Goal: Task Accomplishment & Management: Use online tool/utility

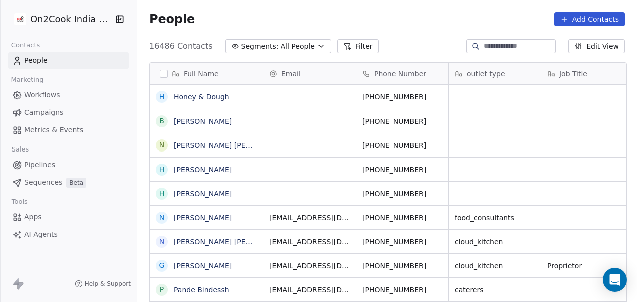
scroll to position [258, 494]
click at [353, 45] on button "Filter" at bounding box center [358, 46] width 42 height 14
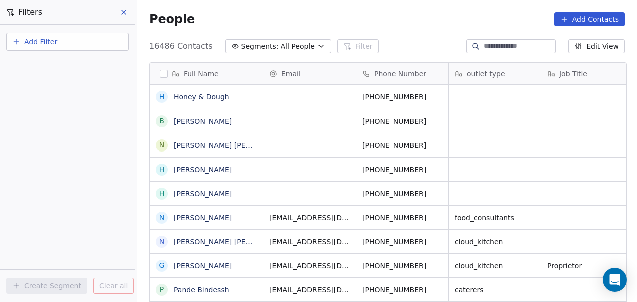
click at [50, 41] on span "Add Filter" at bounding box center [40, 42] width 33 height 11
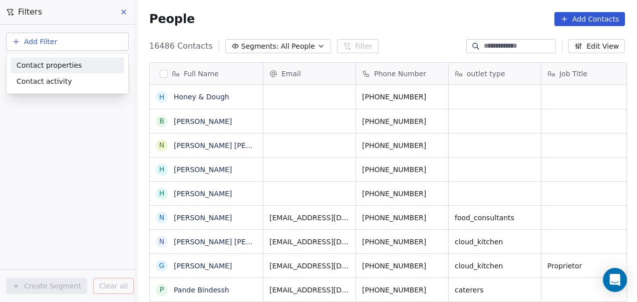
click at [51, 71] on div "Contact properties" at bounding box center [68, 65] width 114 height 16
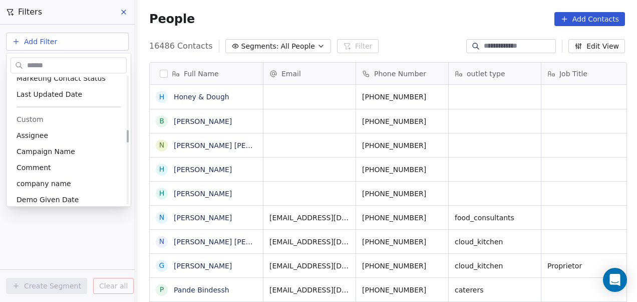
scroll to position [527, 0]
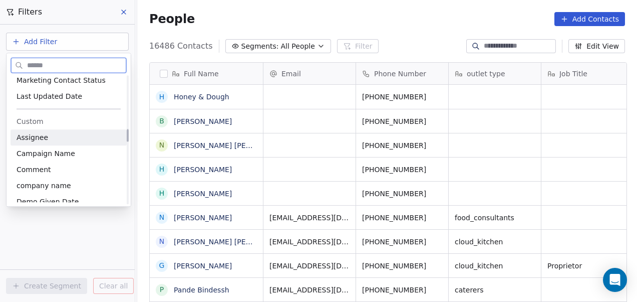
click at [43, 137] on span "Assignee" at bounding box center [33, 137] width 32 height 10
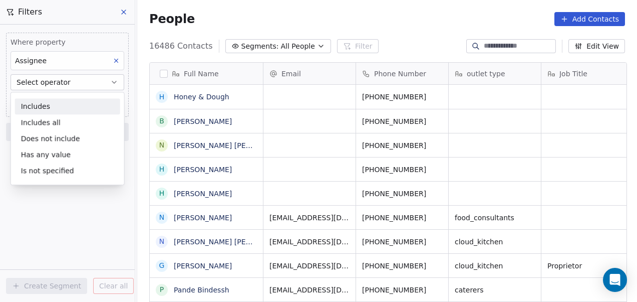
click at [46, 110] on div "Includes" at bounding box center [67, 106] width 105 height 16
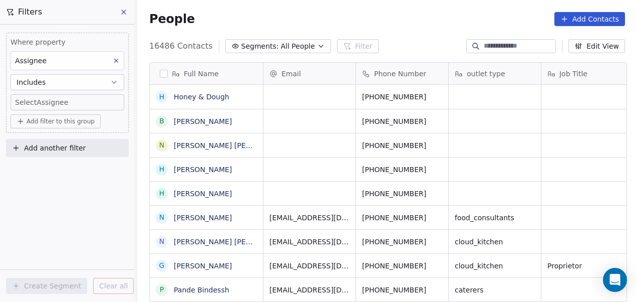
click at [48, 100] on body "On2Cook India Pvt. Ltd. Contacts People Marketing Workflows Campaigns Metrics &…" at bounding box center [318, 151] width 637 height 302
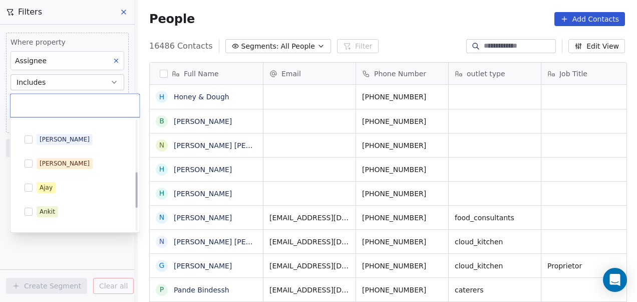
scroll to position [137, 0]
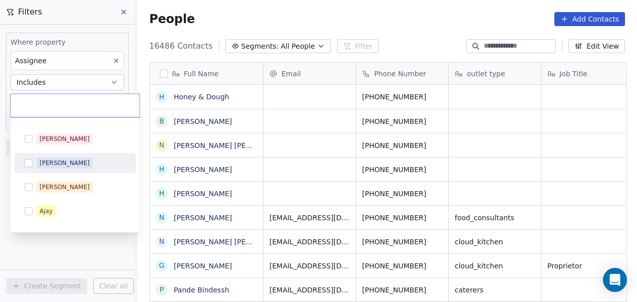
click at [30, 164] on button "Suggestions" at bounding box center [29, 163] width 8 height 8
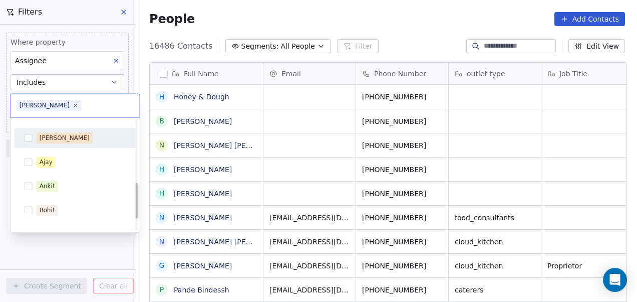
scroll to position [190, 0]
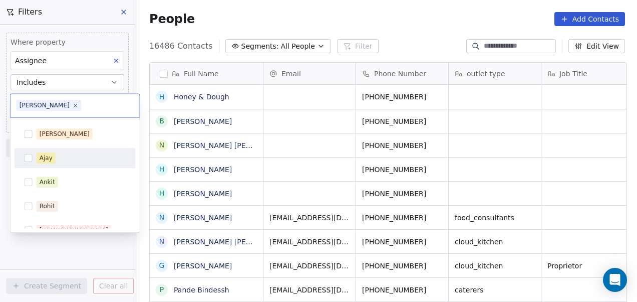
click at [33, 161] on div "Ajay" at bounding box center [75, 158] width 113 height 16
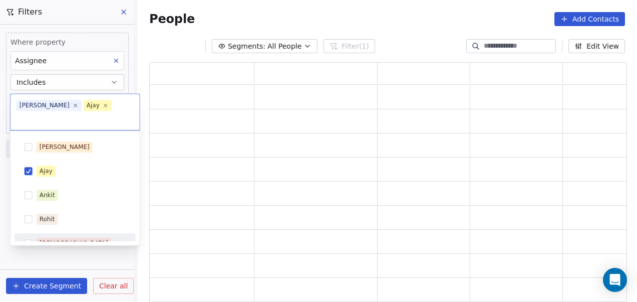
click at [54, 263] on html "On2Cook India Pvt. Ltd. Contacts People Marketing Workflows Campaigns Metrics &…" at bounding box center [318, 151] width 637 height 302
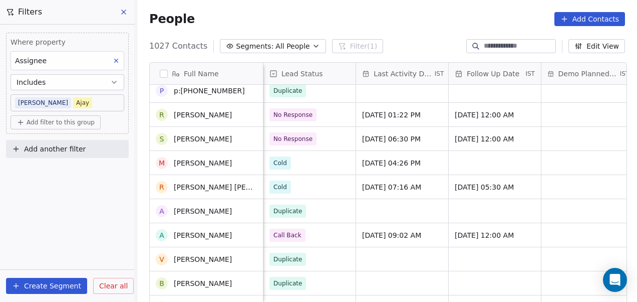
scroll to position [22, 0]
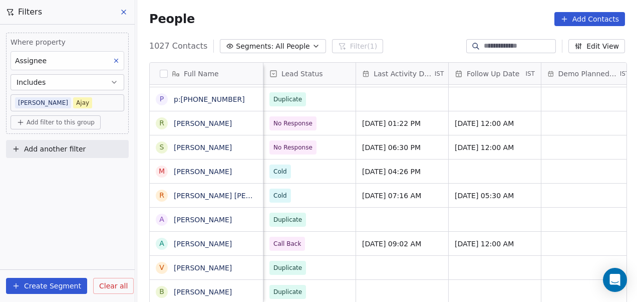
click at [66, 123] on span "Add filter to this group" at bounding box center [61, 122] width 68 height 8
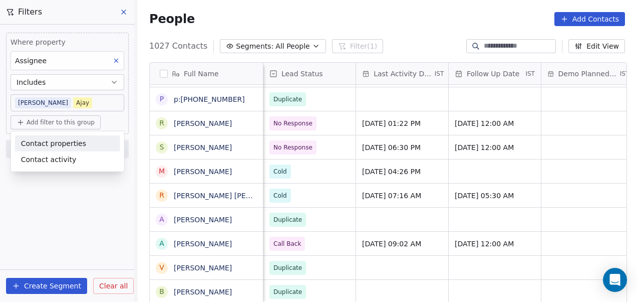
click at [60, 141] on span "Contact properties" at bounding box center [53, 143] width 65 height 11
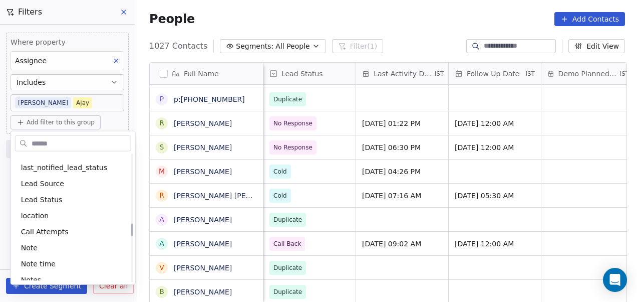
scroll to position [688, 0]
click at [48, 202] on span "Lead Status" at bounding box center [42, 199] width 42 height 10
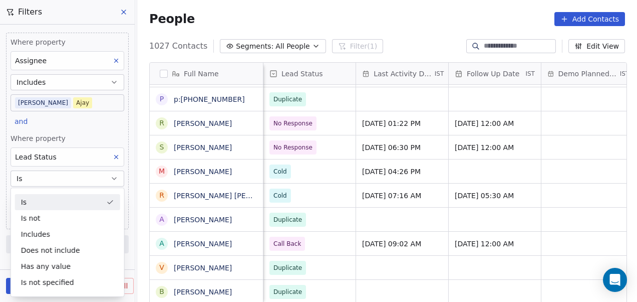
click at [111, 176] on icon "button" at bounding box center [114, 178] width 8 height 8
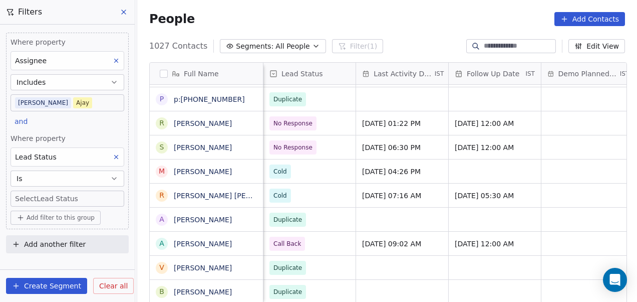
click at [89, 195] on body "On2Cook India Pvt. Ltd. Contacts People Marketing Workflows Campaigns Metrics &…" at bounding box center [318, 151] width 637 height 302
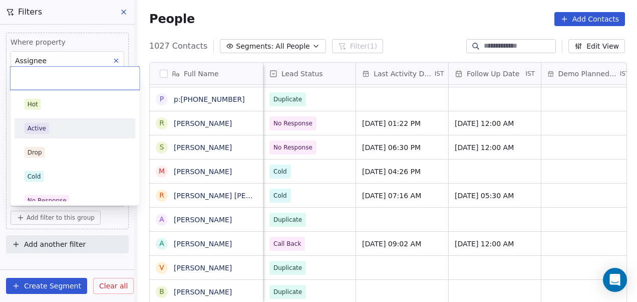
click at [65, 133] on div "Active" at bounding box center [75, 128] width 113 height 16
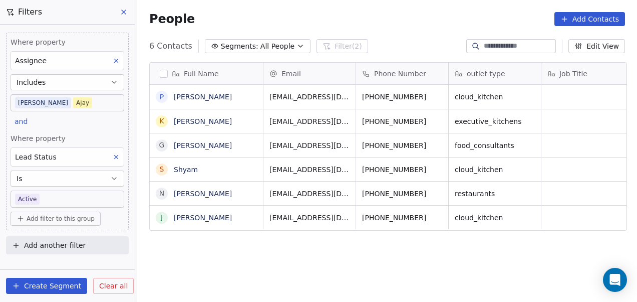
scroll to position [258, 494]
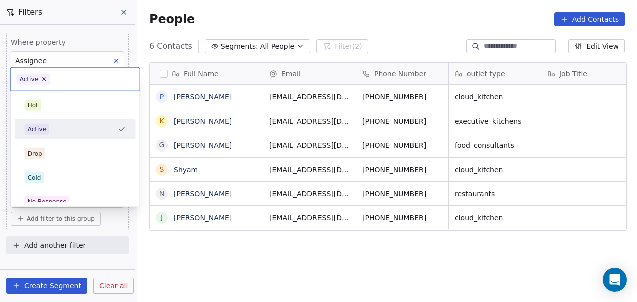
click at [90, 195] on body "On2Cook India Pvt. Ltd. Contacts People Marketing Workflows Campaigns Metrics &…" at bounding box center [318, 151] width 637 height 302
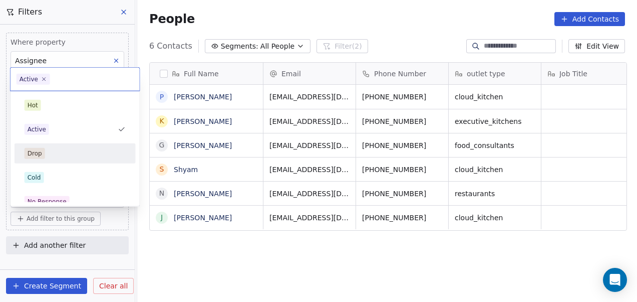
scroll to position [47, 0]
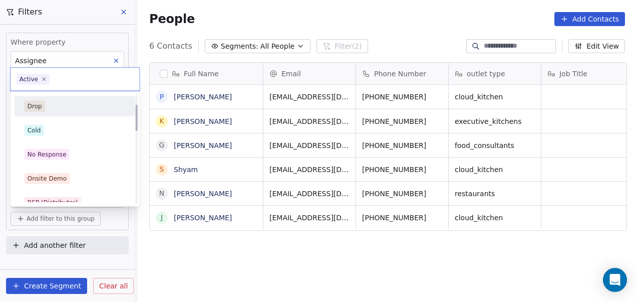
click at [88, 155] on div "No Response" at bounding box center [75, 154] width 101 height 11
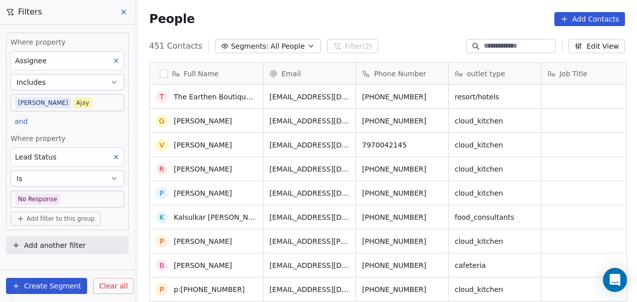
scroll to position [0, 0]
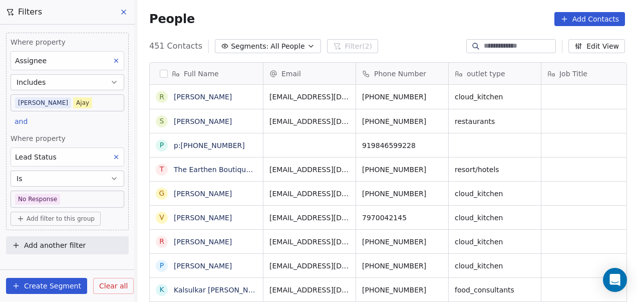
click at [349, 101] on div "[EMAIL_ADDRESS][DOMAIN_NAME]" at bounding box center [310, 97] width 92 height 24
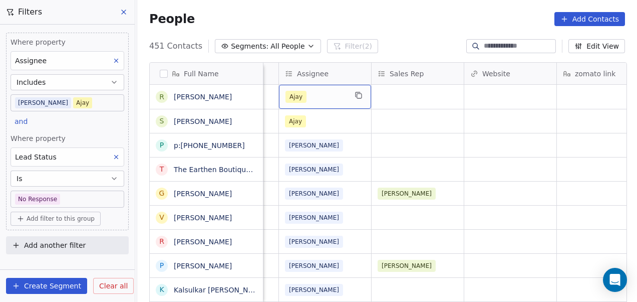
click at [326, 101] on div "Ajay" at bounding box center [316, 97] width 61 height 12
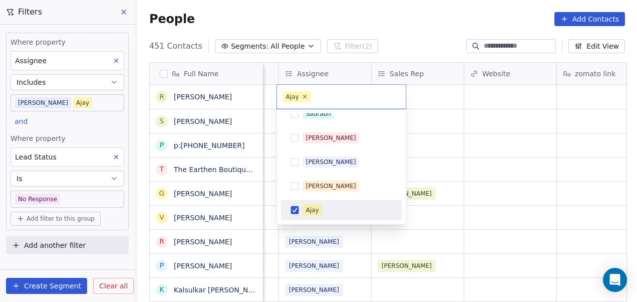
click at [305, 95] on icon at bounding box center [305, 97] width 4 height 4
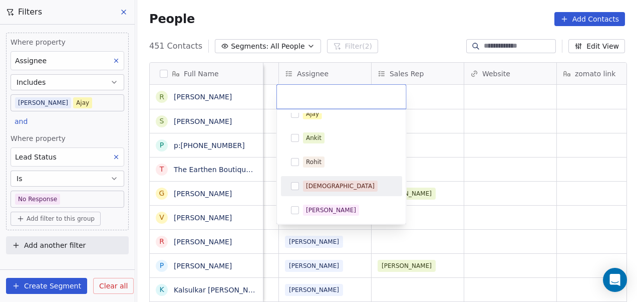
click at [314, 185] on div "[DEMOGRAPHIC_DATA]" at bounding box center [340, 185] width 69 height 9
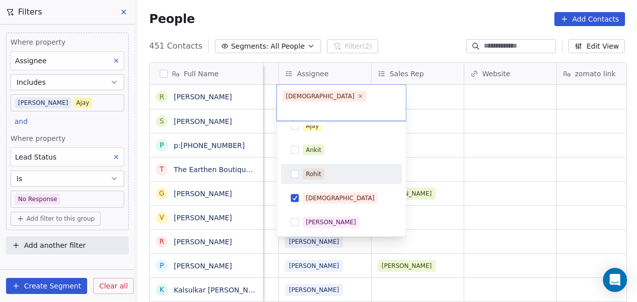
click at [463, 141] on html "On2Cook India Pvt. Ltd. Contacts People Marketing Workflows Campaigns Metrics &…" at bounding box center [318, 151] width 637 height 302
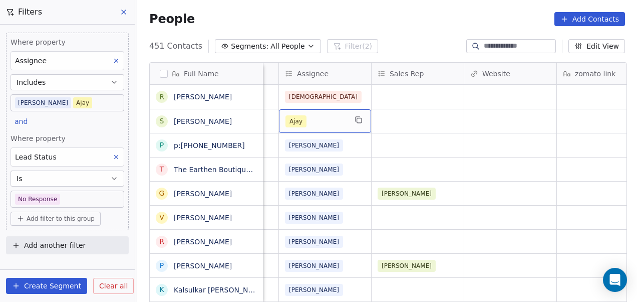
click at [340, 121] on div "Ajay" at bounding box center [316, 121] width 61 height 12
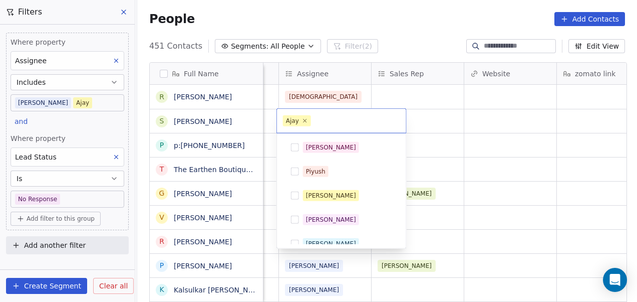
scroll to position [130, 0]
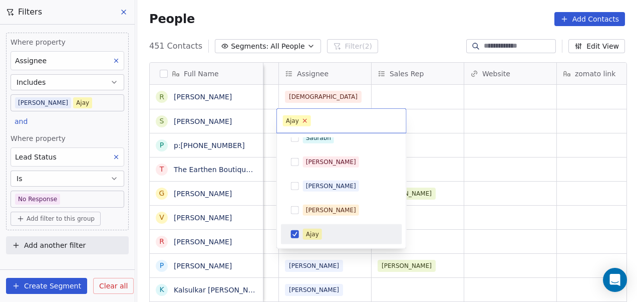
click at [304, 121] on icon at bounding box center [305, 120] width 7 height 7
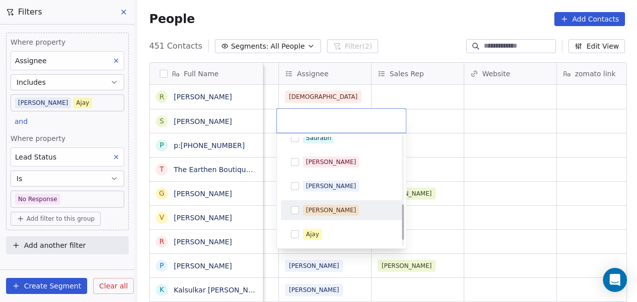
scroll to position [226, 0]
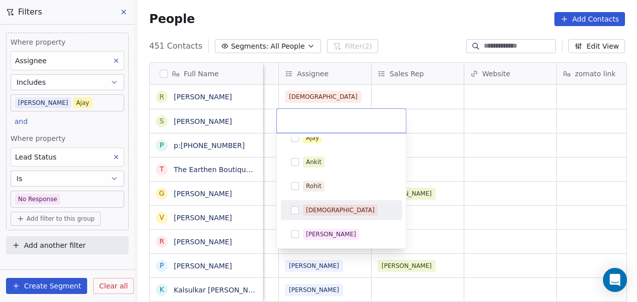
click at [321, 206] on div "[DEMOGRAPHIC_DATA]" at bounding box center [340, 209] width 69 height 9
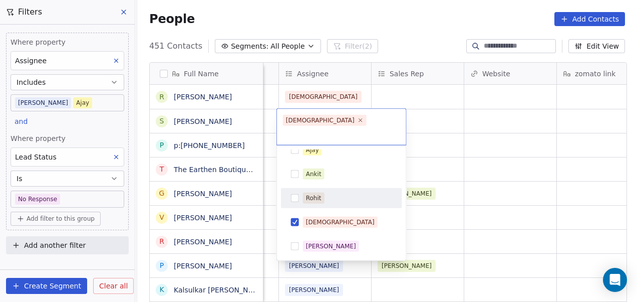
click at [431, 159] on html "On2Cook India Pvt. Ltd. Contacts People Marketing Workflows Campaigns Metrics &…" at bounding box center [318, 151] width 637 height 302
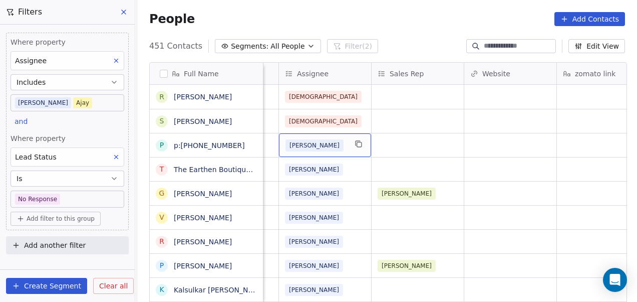
click at [339, 149] on div "[PERSON_NAME]" at bounding box center [316, 145] width 61 height 12
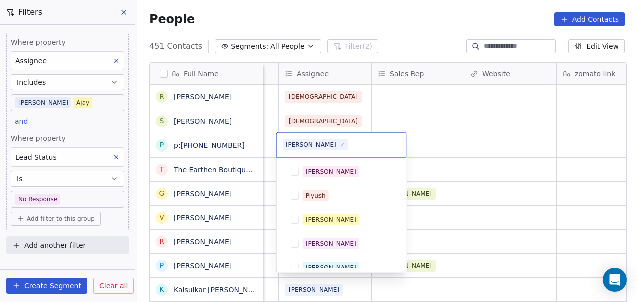
scroll to position [82, 0]
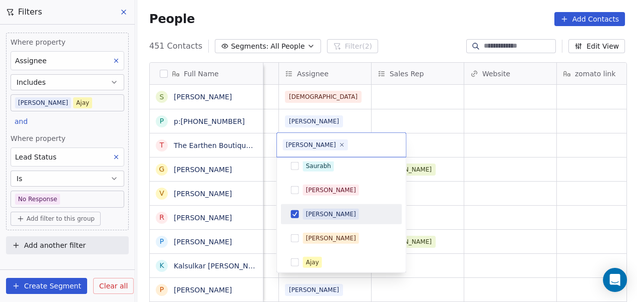
click at [341, 212] on div "[PERSON_NAME]" at bounding box center [347, 213] width 89 height 11
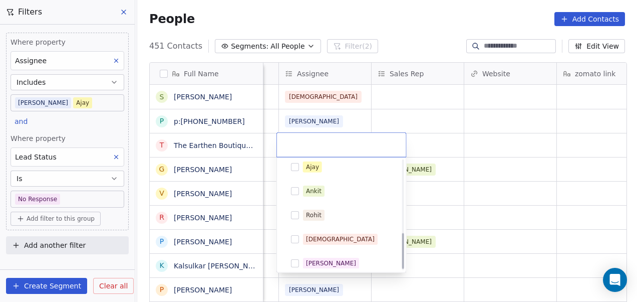
scroll to position [226, 0]
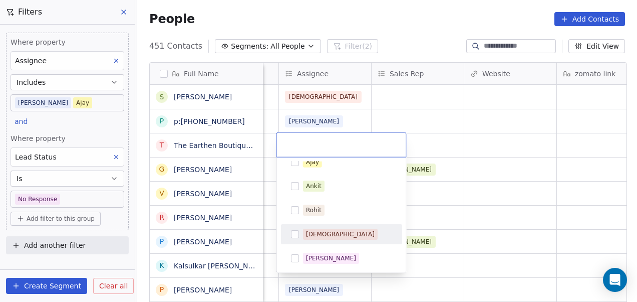
click at [334, 234] on div "[DEMOGRAPHIC_DATA]" at bounding box center [347, 233] width 89 height 11
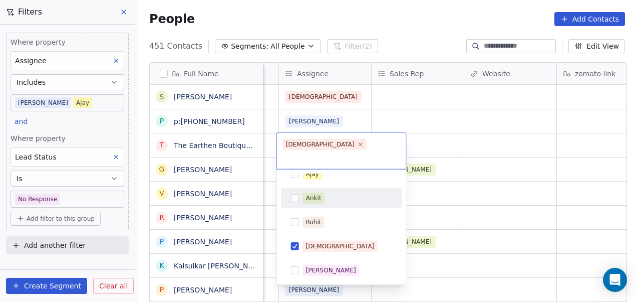
click at [488, 121] on html "On2Cook India Pvt. Ltd. Contacts People Marketing Workflows Campaigns Metrics &…" at bounding box center [318, 151] width 637 height 302
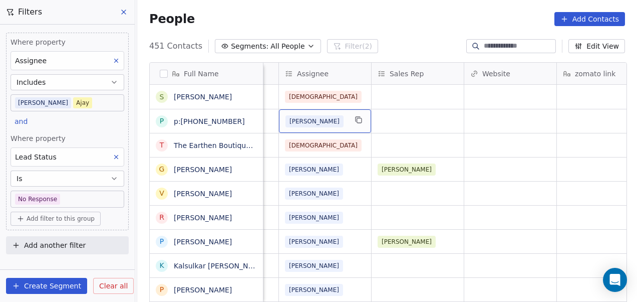
click at [347, 123] on div "[PERSON_NAME]" at bounding box center [325, 121] width 92 height 24
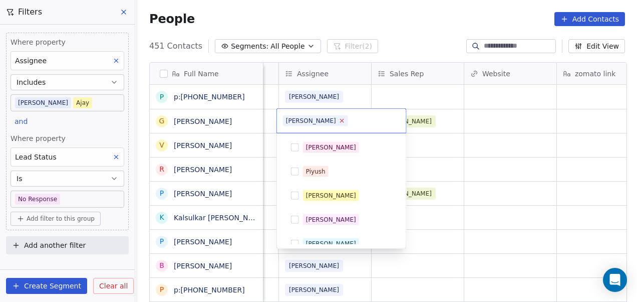
scroll to position [82, 0]
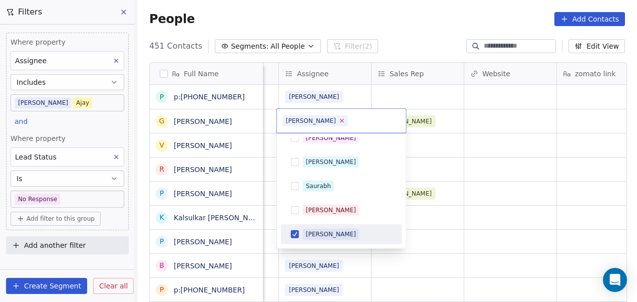
click at [339, 119] on icon at bounding box center [342, 120] width 7 height 7
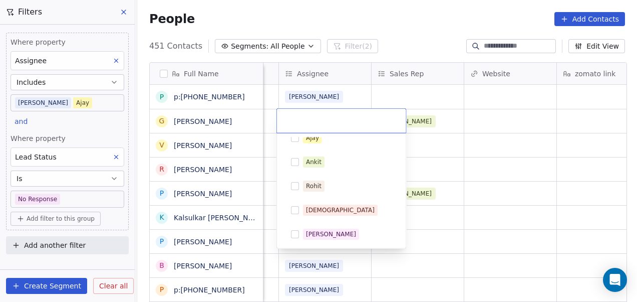
click at [316, 230] on div "[PERSON_NAME]" at bounding box center [331, 233] width 50 height 9
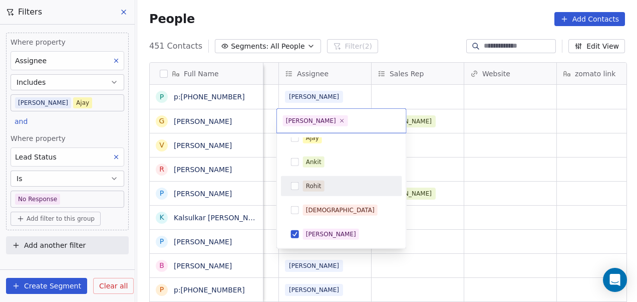
click at [414, 165] on html "On2Cook India Pvt. Ltd. Contacts People Marketing Workflows Campaigns Metrics &…" at bounding box center [318, 151] width 637 height 302
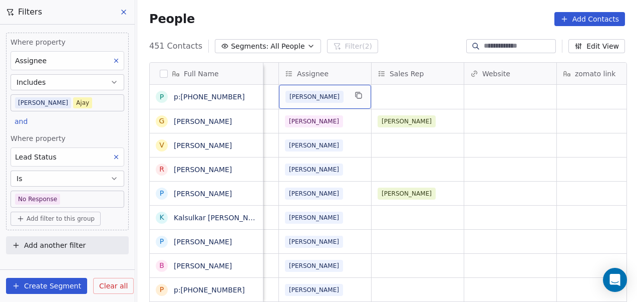
click at [323, 97] on div "[PERSON_NAME]" at bounding box center [316, 97] width 61 height 12
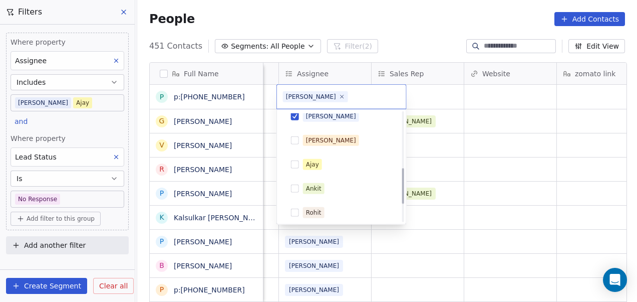
scroll to position [166, 0]
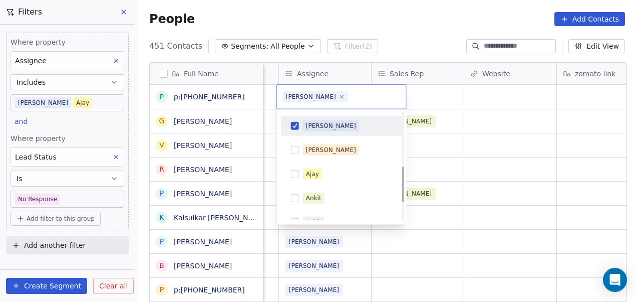
click at [345, 130] on div "[PERSON_NAME]" at bounding box center [347, 125] width 89 height 11
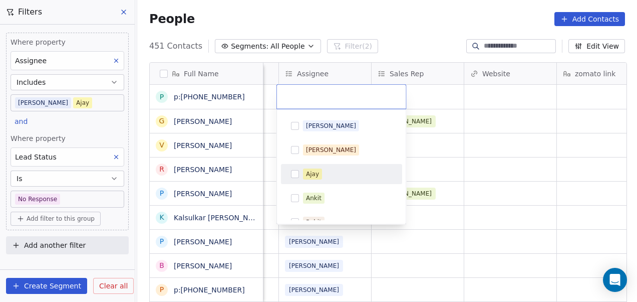
scroll to position [226, 0]
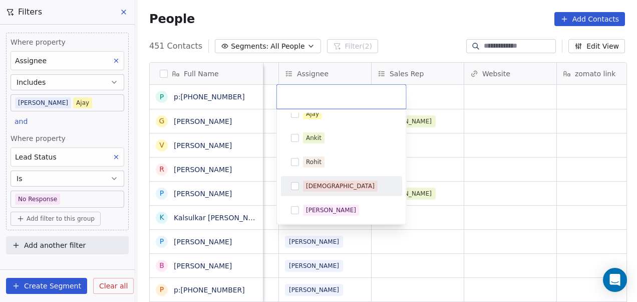
click at [323, 185] on div "[DEMOGRAPHIC_DATA]" at bounding box center [340, 185] width 69 height 9
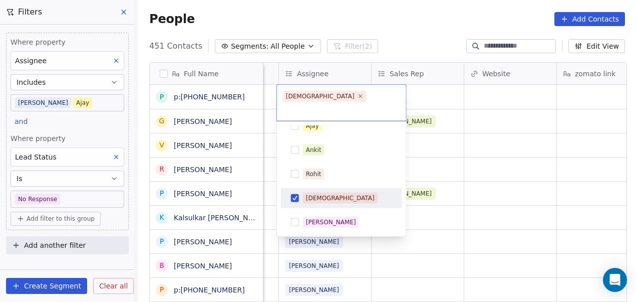
click at [442, 170] on html "On2Cook India Pvt. Ltd. Contacts People Marketing Workflows Campaigns Metrics &…" at bounding box center [318, 151] width 637 height 302
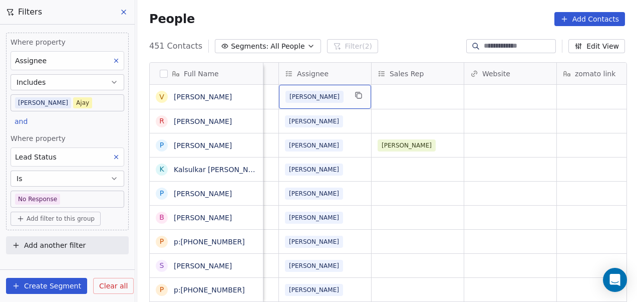
click at [333, 99] on div "[PERSON_NAME]" at bounding box center [316, 97] width 61 height 12
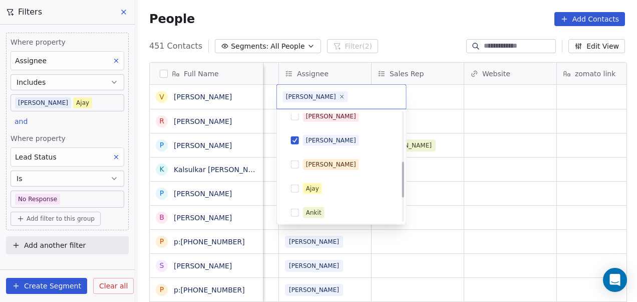
scroll to position [151, 0]
click at [336, 145] on div "[PERSON_NAME]" at bounding box center [347, 140] width 89 height 11
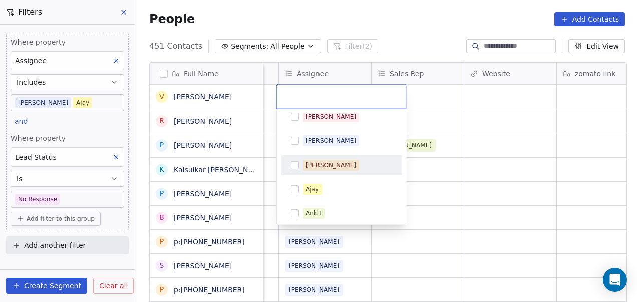
scroll to position [226, 0]
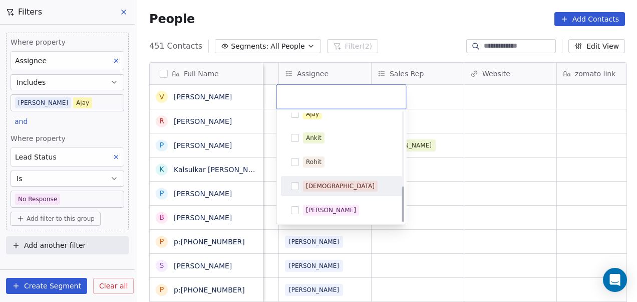
click at [330, 187] on div "[DEMOGRAPHIC_DATA]" at bounding box center [347, 185] width 89 height 11
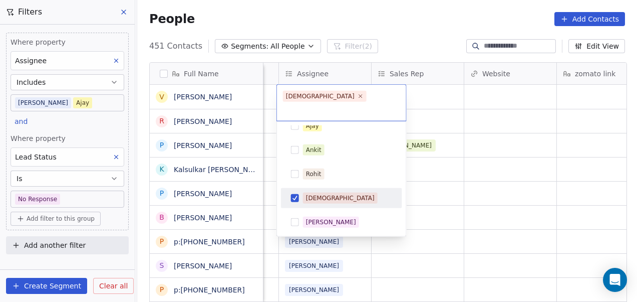
click at [481, 141] on html "On2Cook India Pvt. Ltd. Contacts People Marketing Workflows Campaigns Metrics &…" at bounding box center [318, 151] width 637 height 302
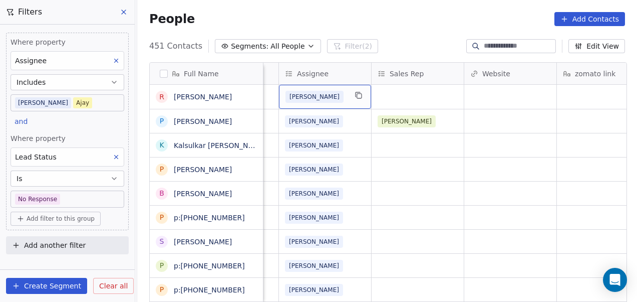
click at [342, 97] on div "[PERSON_NAME]" at bounding box center [316, 97] width 61 height 12
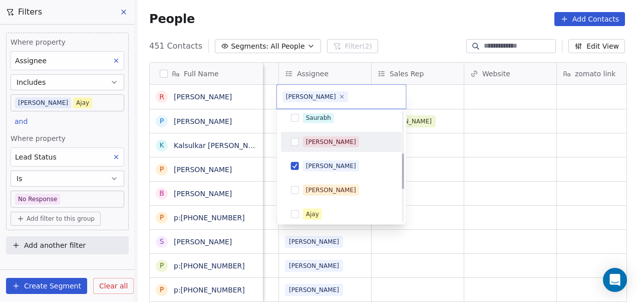
scroll to position [129, 0]
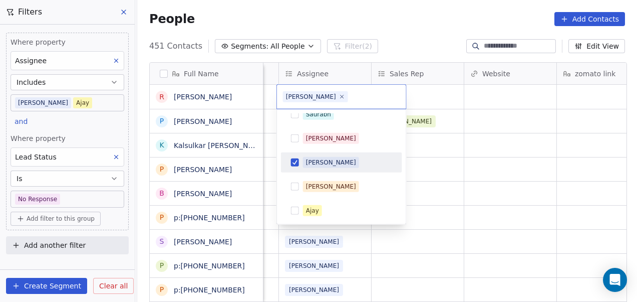
click at [336, 159] on div "[PERSON_NAME]" at bounding box center [347, 162] width 89 height 11
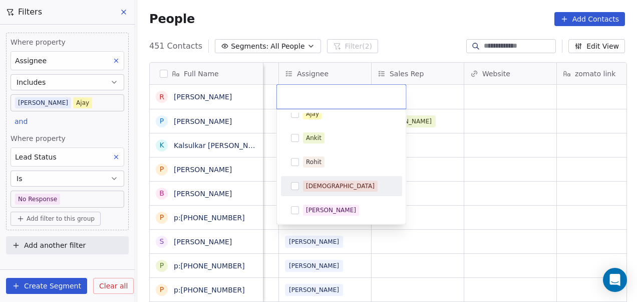
click at [336, 181] on div "[DEMOGRAPHIC_DATA]" at bounding box center [347, 185] width 89 height 11
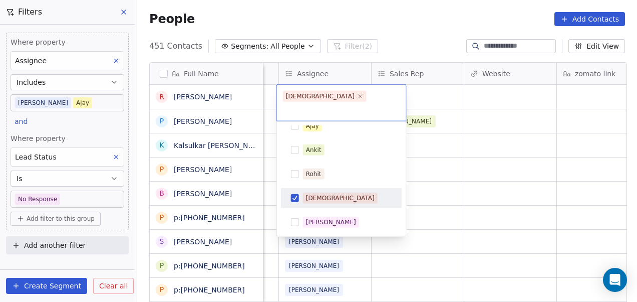
click at [438, 169] on html "On2Cook India Pvt. Ltd. Contacts People Marketing Workflows Campaigns Metrics &…" at bounding box center [318, 151] width 637 height 302
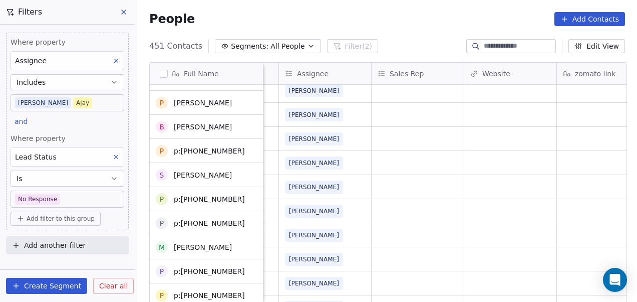
scroll to position [0, 0]
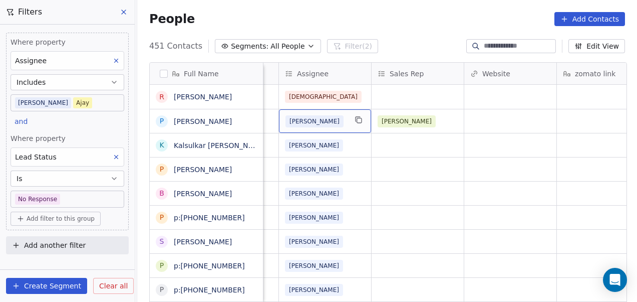
click at [333, 122] on div "[PERSON_NAME]" at bounding box center [316, 121] width 61 height 12
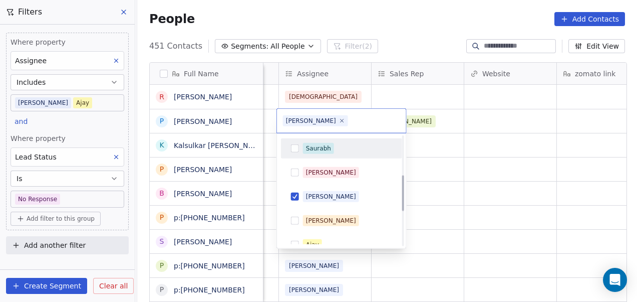
scroll to position [120, 0]
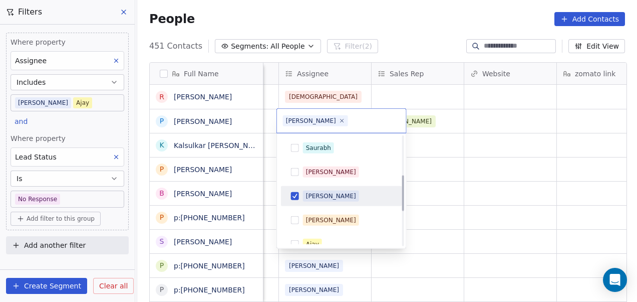
click at [323, 192] on div "[PERSON_NAME]" at bounding box center [331, 195] width 50 height 9
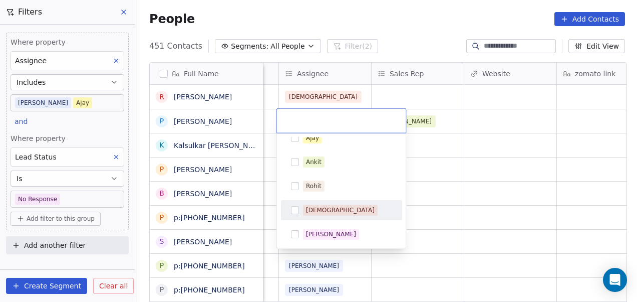
click at [336, 205] on div "[DEMOGRAPHIC_DATA]" at bounding box center [347, 209] width 89 height 11
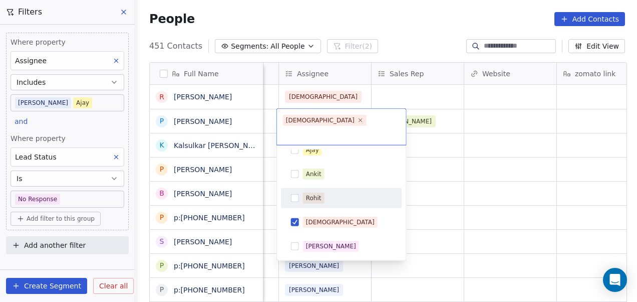
click at [473, 164] on html "On2Cook India Pvt. Ltd. Contacts People Marketing Workflows Campaigns Metrics &…" at bounding box center [318, 151] width 637 height 302
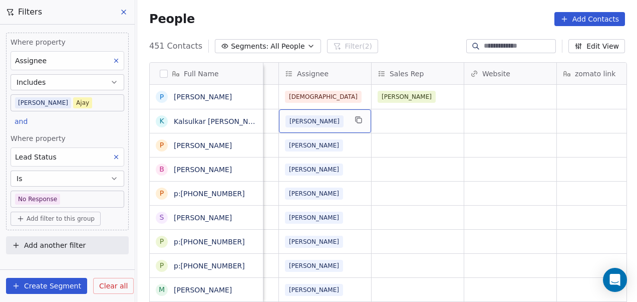
click at [339, 123] on div "[PERSON_NAME]" at bounding box center [316, 121] width 61 height 12
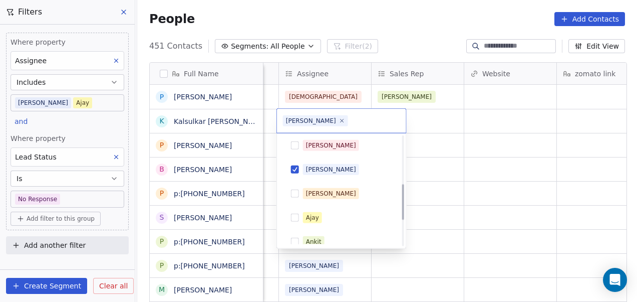
scroll to position [146, 0]
click at [335, 174] on div "[PERSON_NAME]" at bounding box center [341, 170] width 113 height 16
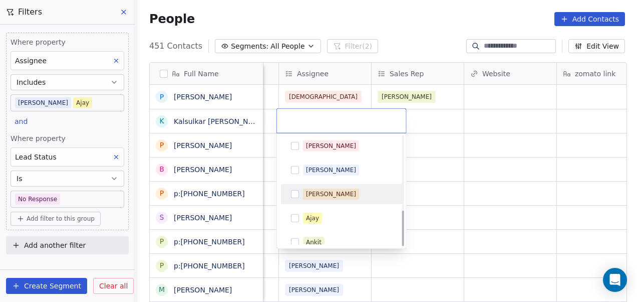
scroll to position [226, 0]
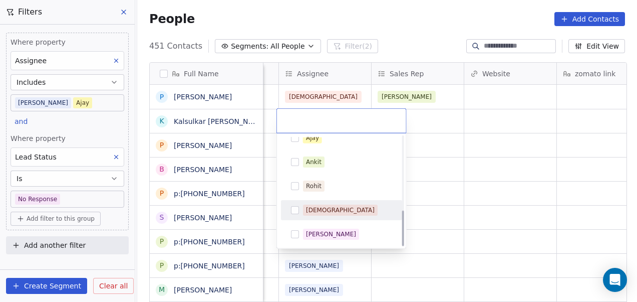
click at [331, 208] on div "[DEMOGRAPHIC_DATA]" at bounding box center [347, 209] width 89 height 11
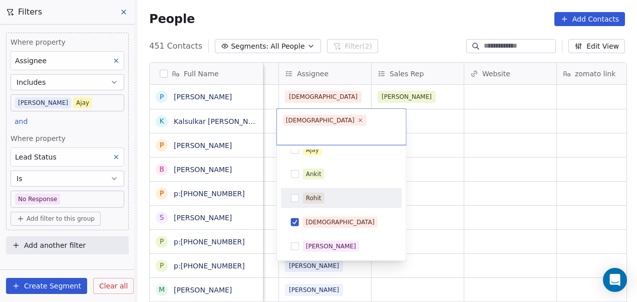
click at [421, 165] on html "On2Cook India Pvt. Ltd. Contacts People Marketing Workflows Campaigns Metrics &…" at bounding box center [318, 151] width 637 height 302
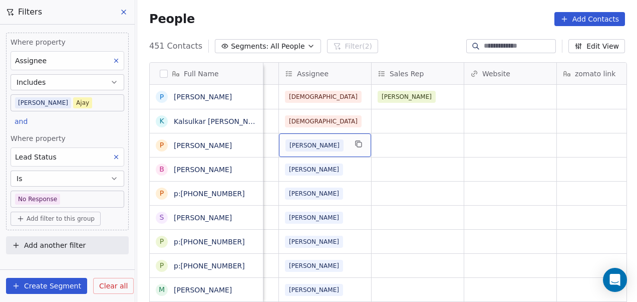
click at [344, 145] on div "[PERSON_NAME]" at bounding box center [316, 145] width 61 height 12
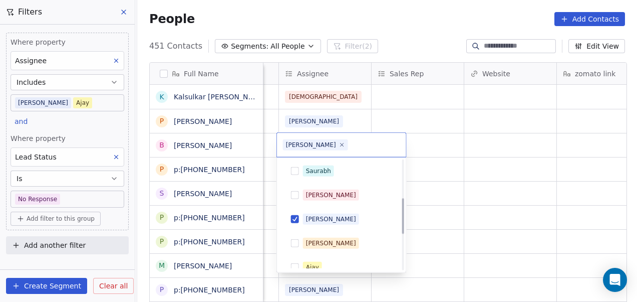
scroll to position [121, 0]
click at [341, 216] on div "[PERSON_NAME]" at bounding box center [347, 218] width 89 height 11
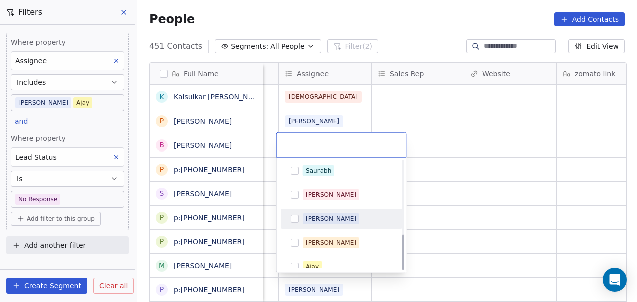
scroll to position [226, 0]
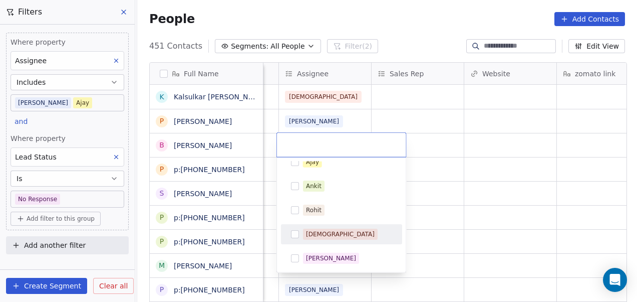
click at [334, 237] on div "[DEMOGRAPHIC_DATA]" at bounding box center [347, 233] width 89 height 11
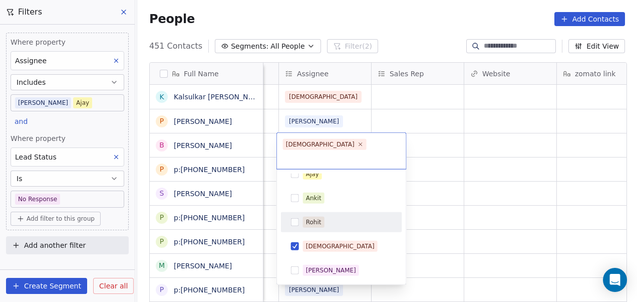
click at [487, 167] on html "On2Cook India Pvt. Ltd. Contacts People Marketing Workflows Campaigns Metrics &…" at bounding box center [318, 151] width 637 height 302
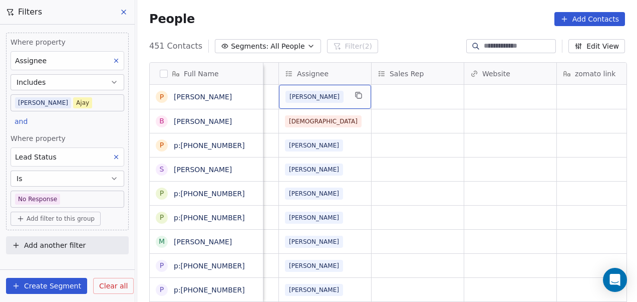
click at [327, 95] on div "[PERSON_NAME]" at bounding box center [316, 97] width 61 height 12
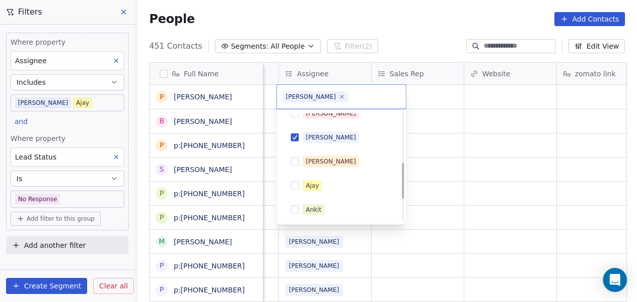
scroll to position [155, 0]
click at [343, 137] on div "[PERSON_NAME]" at bounding box center [347, 136] width 89 height 11
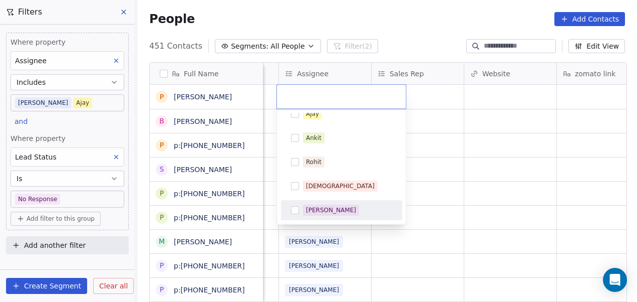
click at [339, 210] on div "[PERSON_NAME]" at bounding box center [347, 209] width 89 height 11
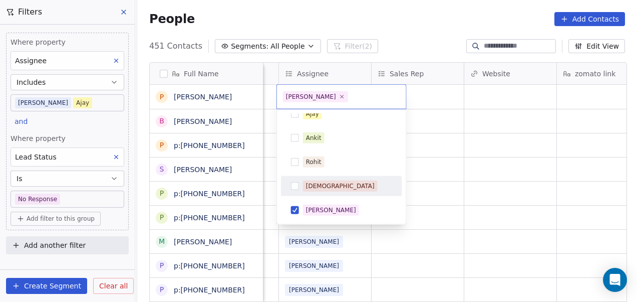
click at [482, 142] on html "On2Cook India Pvt. Ltd. Contacts People Marketing Workflows Campaigns Metrics &…" at bounding box center [318, 151] width 637 height 302
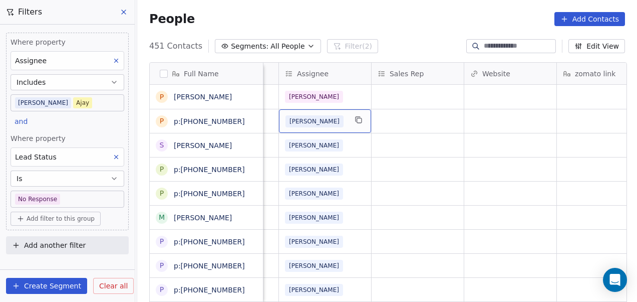
click at [328, 115] on div "[PERSON_NAME]" at bounding box center [316, 121] width 61 height 12
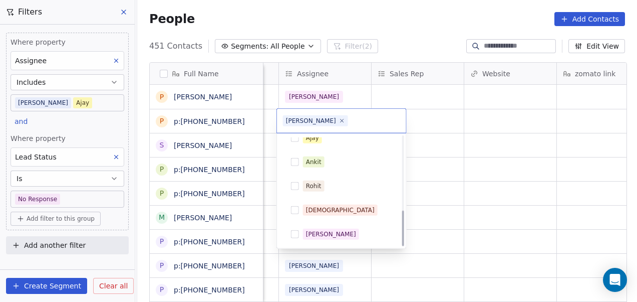
scroll to position [151, 0]
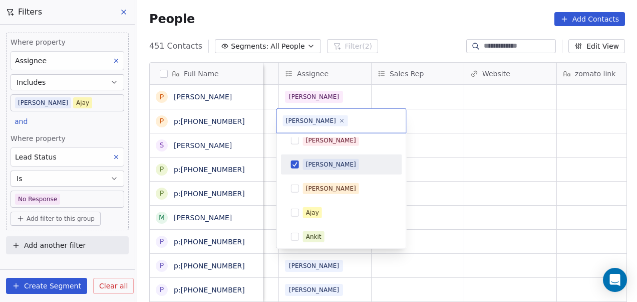
click at [345, 162] on div "[PERSON_NAME]" at bounding box center [347, 164] width 89 height 11
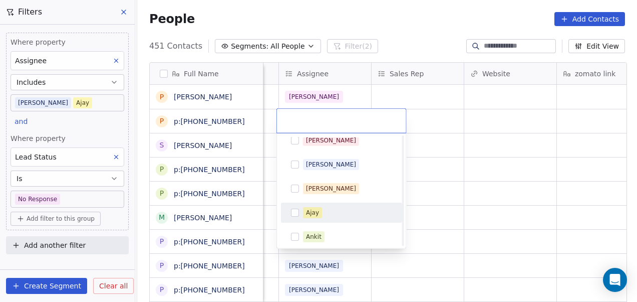
scroll to position [226, 0]
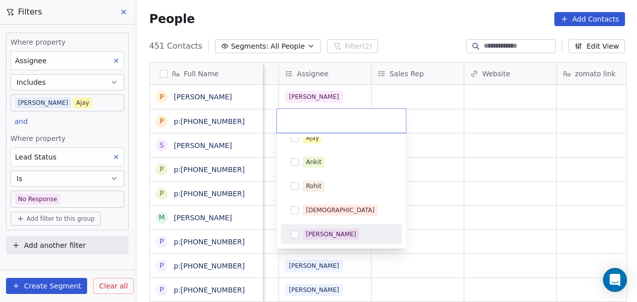
click at [341, 227] on div "[PERSON_NAME]" at bounding box center [341, 234] width 113 height 16
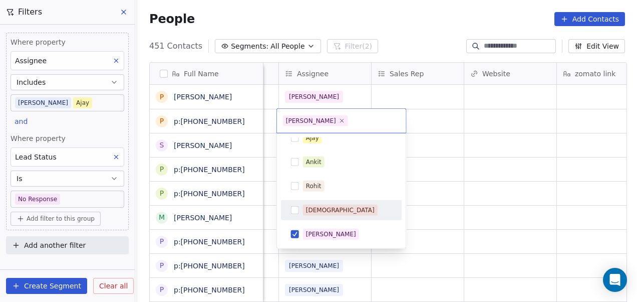
click at [489, 159] on html "On2Cook India Pvt. Ltd. Contacts People Marketing Workflows Campaigns Metrics &…" at bounding box center [318, 151] width 637 height 302
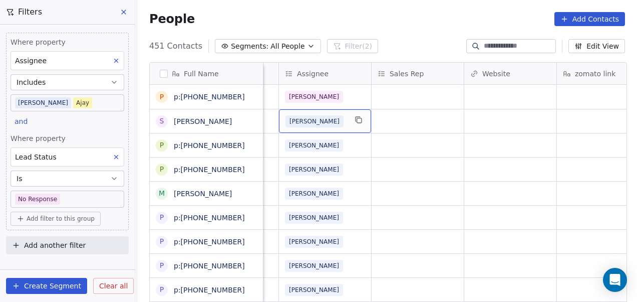
click at [327, 120] on div "[PERSON_NAME]" at bounding box center [316, 121] width 61 height 12
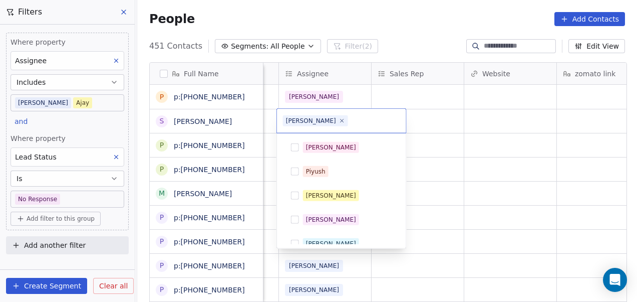
scroll to position [82, 0]
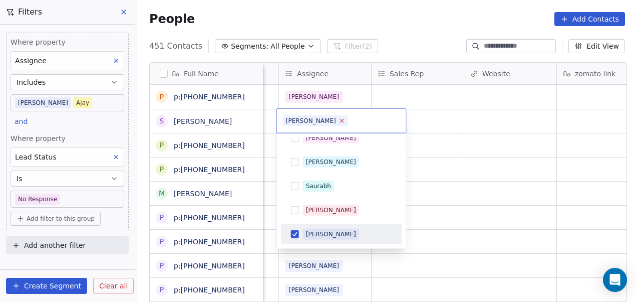
click at [339, 119] on icon at bounding box center [342, 120] width 7 height 7
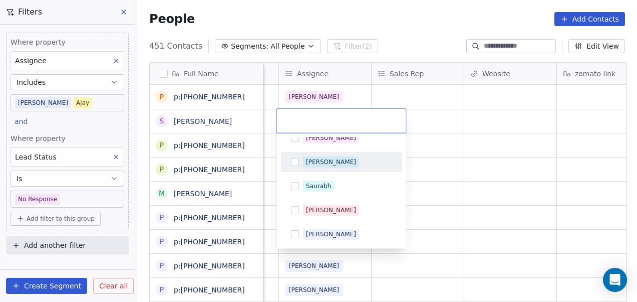
scroll to position [226, 0]
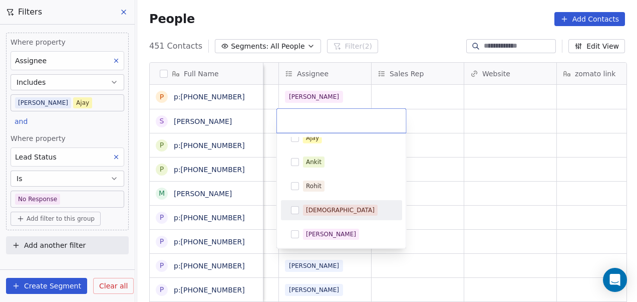
click at [327, 215] on div "[DEMOGRAPHIC_DATA]" at bounding box center [341, 210] width 113 height 16
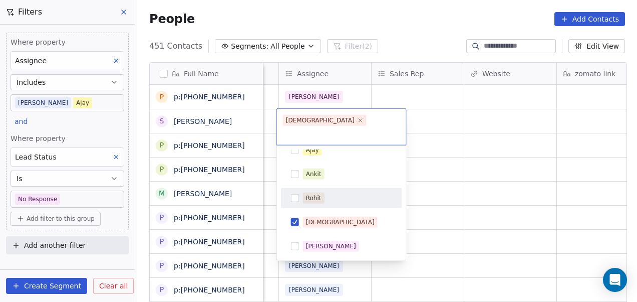
click at [430, 170] on html "On2Cook India Pvt. Ltd. Contacts People Marketing Workflows Campaigns Metrics &…" at bounding box center [318, 151] width 637 height 302
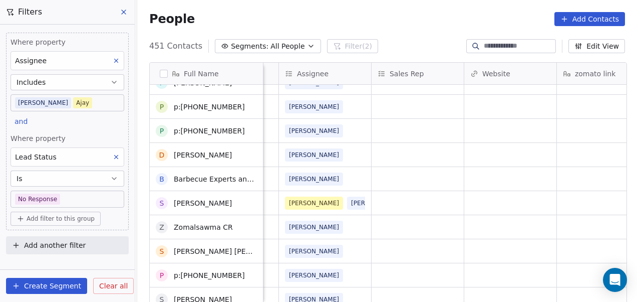
scroll to position [0, 0]
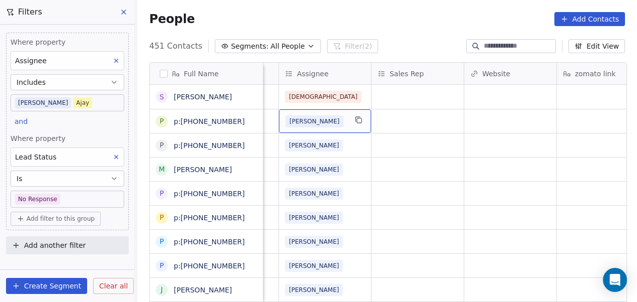
click at [334, 120] on div "[PERSON_NAME]" at bounding box center [316, 121] width 61 height 12
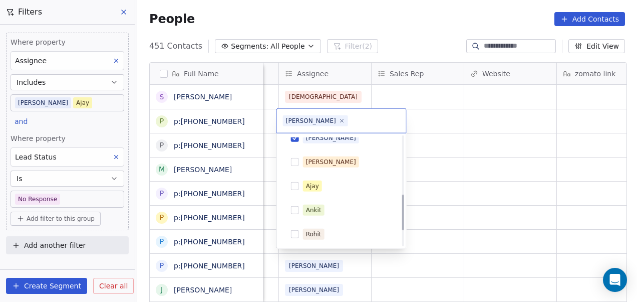
scroll to position [149, 0]
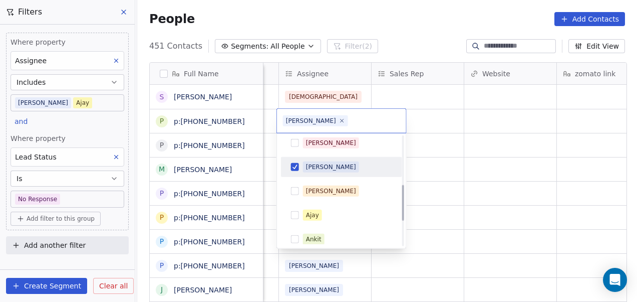
click at [343, 165] on div "[PERSON_NAME]" at bounding box center [347, 166] width 89 height 11
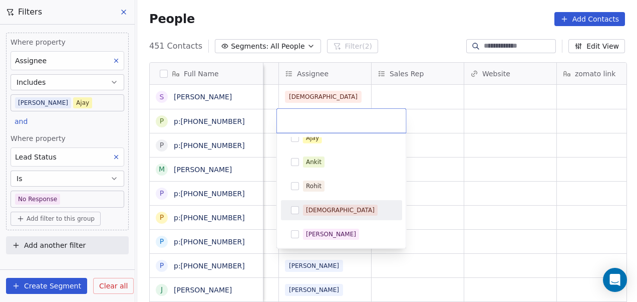
click at [338, 215] on div "[DEMOGRAPHIC_DATA]" at bounding box center [341, 210] width 113 height 16
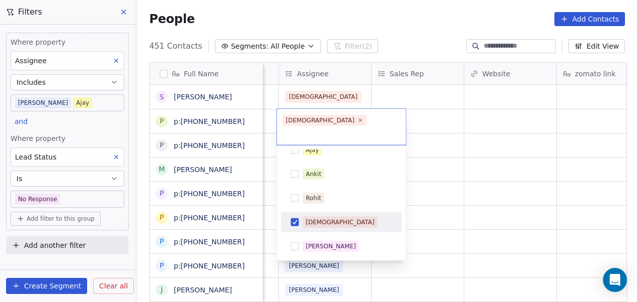
click at [476, 151] on html "On2Cook India Pvt. Ltd. Contacts People Marketing Workflows Campaigns Metrics &…" at bounding box center [318, 151] width 637 height 302
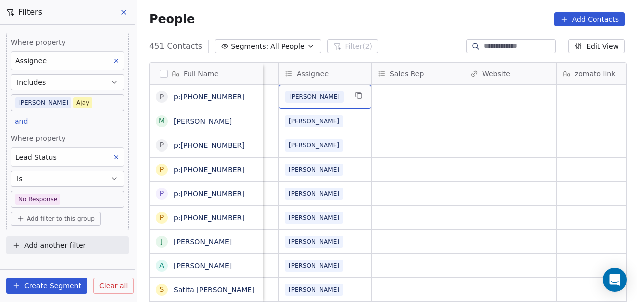
click at [340, 100] on div "[PERSON_NAME]" at bounding box center [316, 97] width 61 height 12
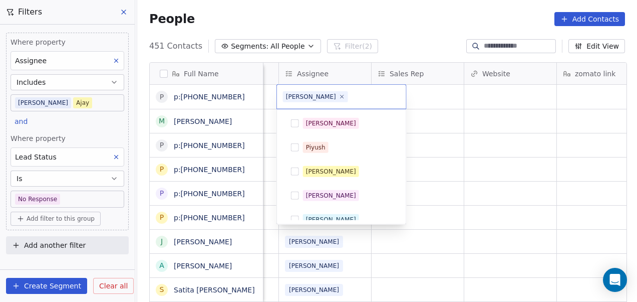
scroll to position [82, 0]
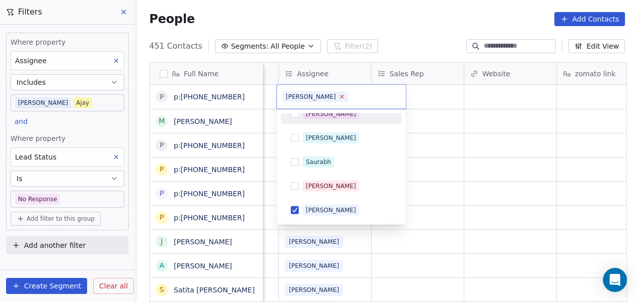
click at [339, 97] on icon at bounding box center [342, 96] width 7 height 7
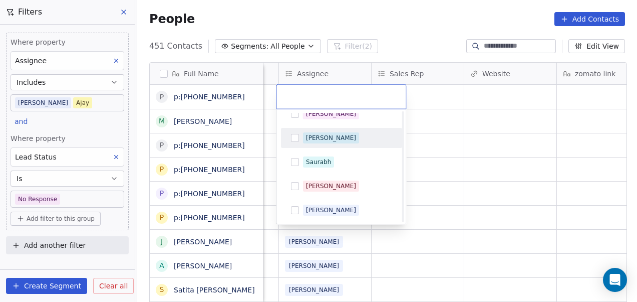
scroll to position [226, 0]
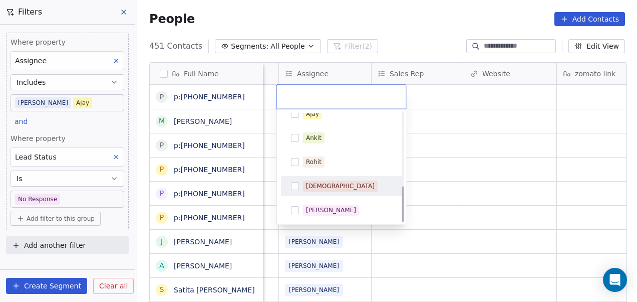
click at [336, 183] on div "[DEMOGRAPHIC_DATA]" at bounding box center [347, 185] width 89 height 11
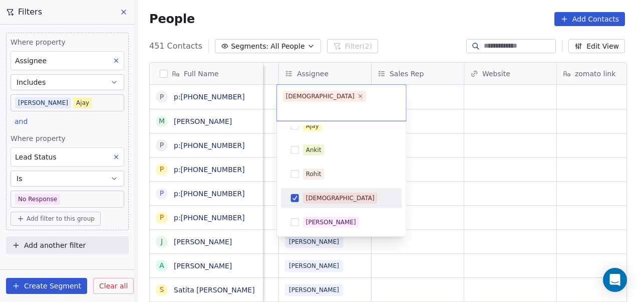
click at [446, 177] on html "On2Cook India Pvt. Ltd. Contacts People Marketing Workflows Campaigns Metrics &…" at bounding box center [318, 151] width 637 height 302
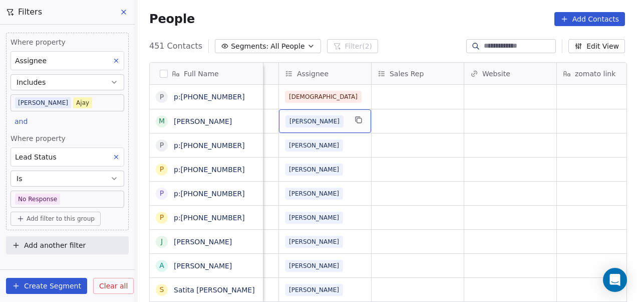
click at [326, 120] on div "[PERSON_NAME]" at bounding box center [316, 121] width 61 height 12
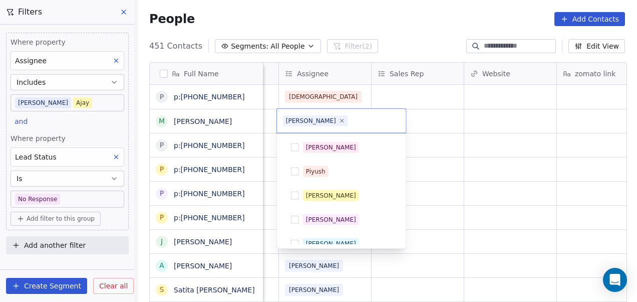
scroll to position [82, 0]
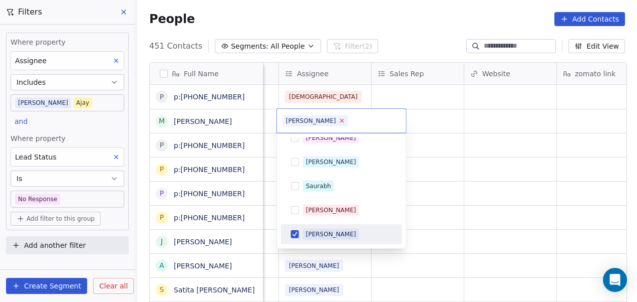
click at [339, 121] on icon at bounding box center [342, 120] width 7 height 7
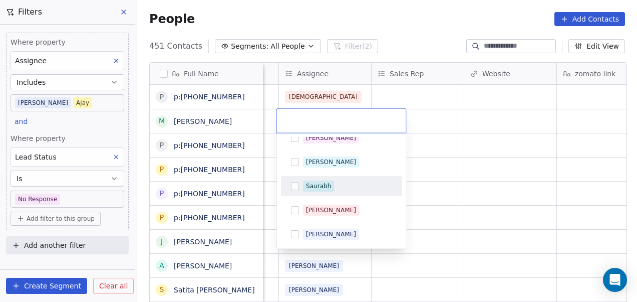
scroll to position [226, 0]
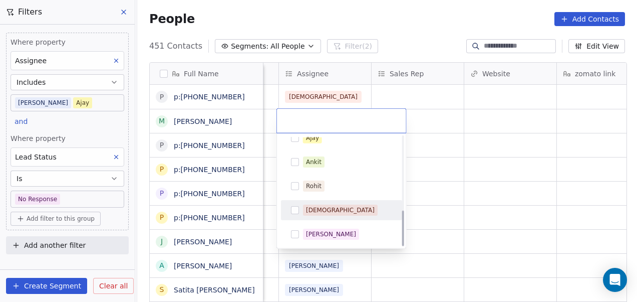
click at [327, 211] on span "[DEMOGRAPHIC_DATA]" at bounding box center [340, 209] width 75 height 11
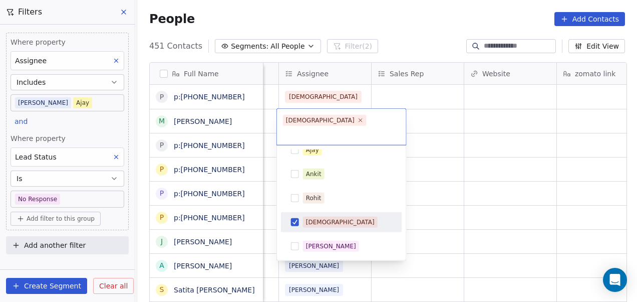
click at [437, 182] on html "On2Cook India Pvt. Ltd. Contacts People Marketing Workflows Campaigns Metrics &…" at bounding box center [318, 151] width 637 height 302
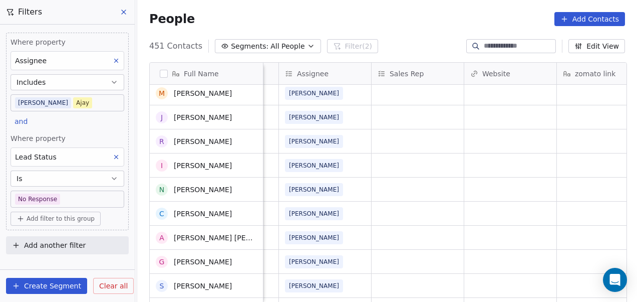
scroll to position [67, 0]
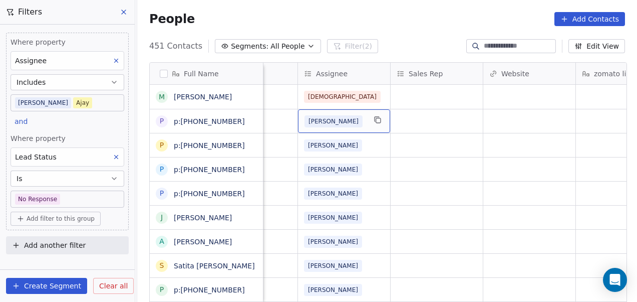
click at [364, 127] on div "[PERSON_NAME]" at bounding box center [344, 121] width 92 height 24
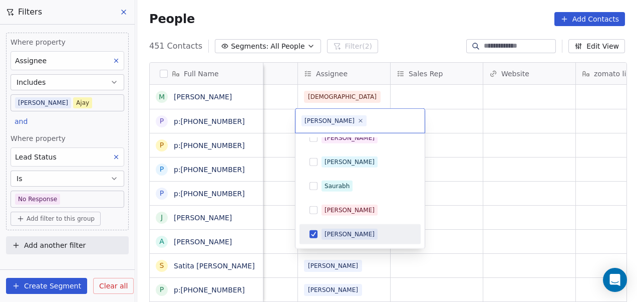
click at [336, 91] on html "On2Cook India Pvt. Ltd. Contacts People Marketing Workflows Campaigns Metrics &…" at bounding box center [318, 151] width 637 height 302
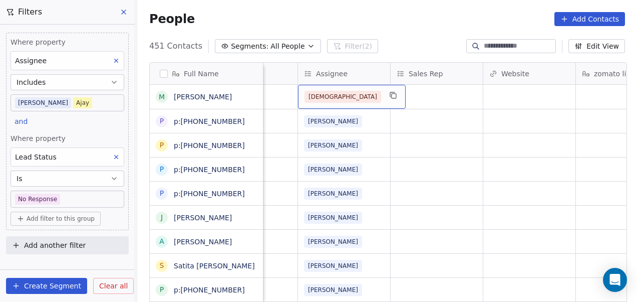
click at [344, 98] on div "[DEMOGRAPHIC_DATA]" at bounding box center [343, 97] width 77 height 12
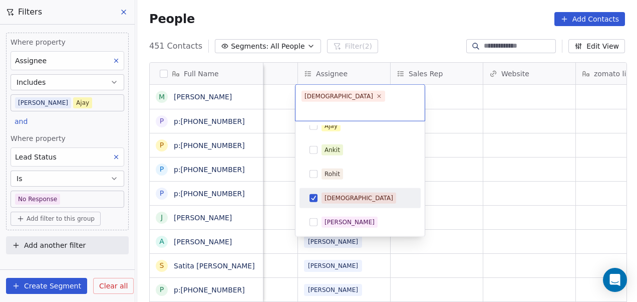
click at [347, 192] on span "[DEMOGRAPHIC_DATA]" at bounding box center [359, 197] width 75 height 11
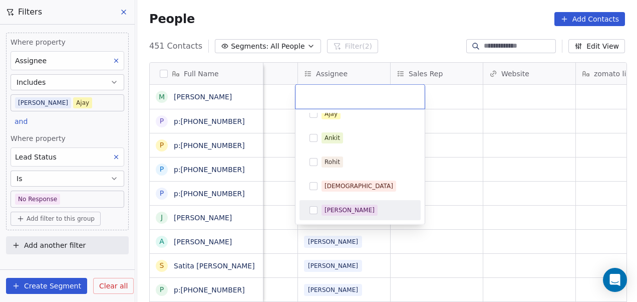
click at [357, 204] on div "[PERSON_NAME]" at bounding box center [366, 209] width 89 height 11
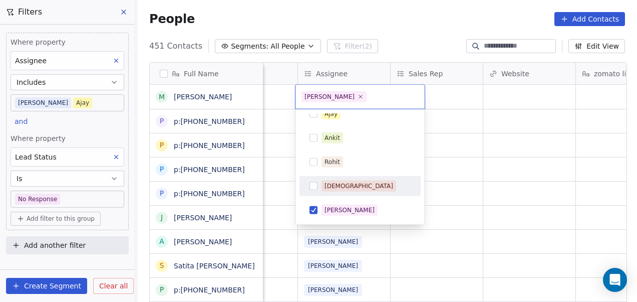
click at [466, 136] on html "On2Cook India Pvt. Ltd. Contacts People Marketing Workflows Campaigns Metrics &…" at bounding box center [318, 151] width 637 height 302
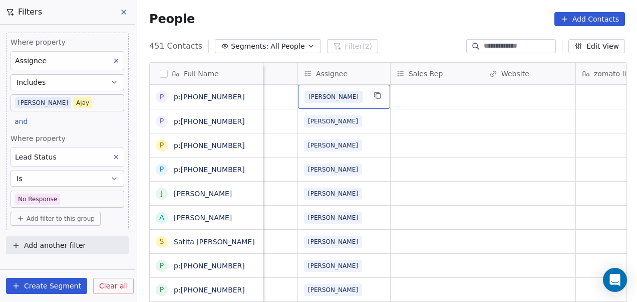
click at [350, 98] on div "[PERSON_NAME]" at bounding box center [335, 97] width 61 height 12
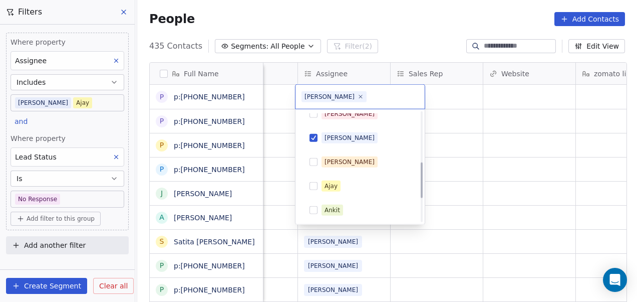
scroll to position [154, 0]
click at [362, 137] on div "[PERSON_NAME]" at bounding box center [366, 137] width 89 height 11
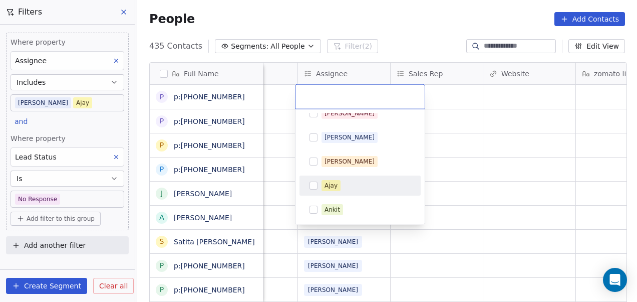
scroll to position [226, 0]
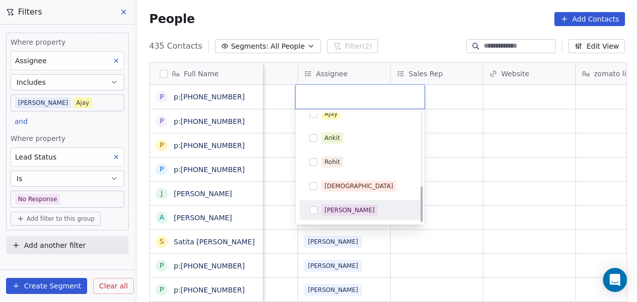
click at [352, 211] on div "[PERSON_NAME]" at bounding box center [350, 209] width 50 height 9
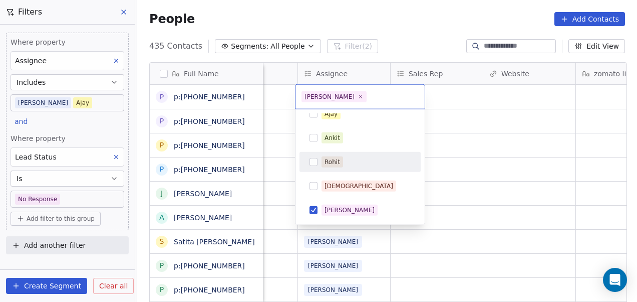
click at [476, 122] on html "On2Cook India Pvt. Ltd. Contacts People Marketing Workflows Campaigns Metrics &…" at bounding box center [318, 151] width 637 height 302
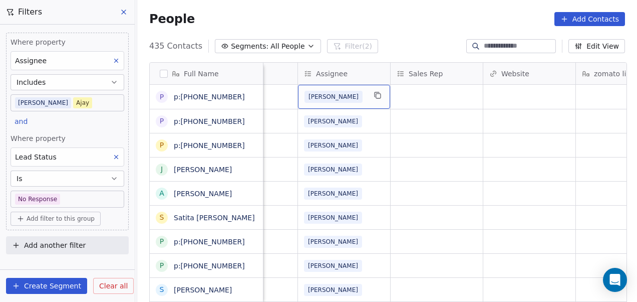
click at [362, 95] on div "[PERSON_NAME]" at bounding box center [335, 97] width 61 height 12
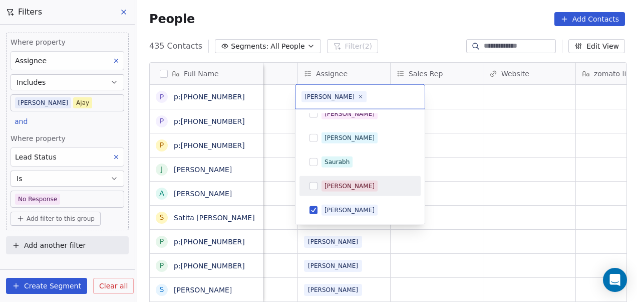
scroll to position [117, 0]
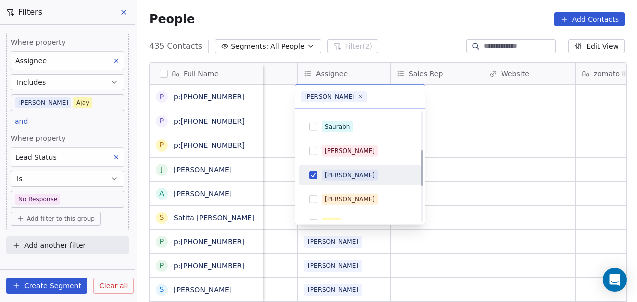
click at [352, 179] on div "[PERSON_NAME]" at bounding box center [360, 175] width 113 height 16
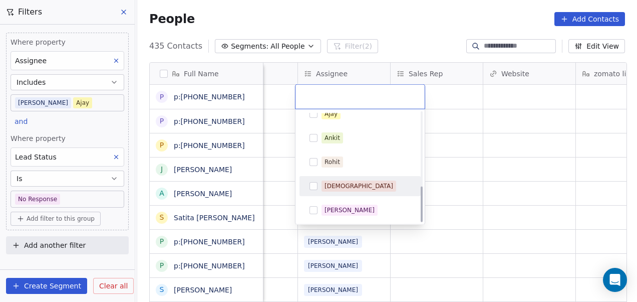
click at [350, 181] on div "[DEMOGRAPHIC_DATA]" at bounding box center [366, 185] width 89 height 11
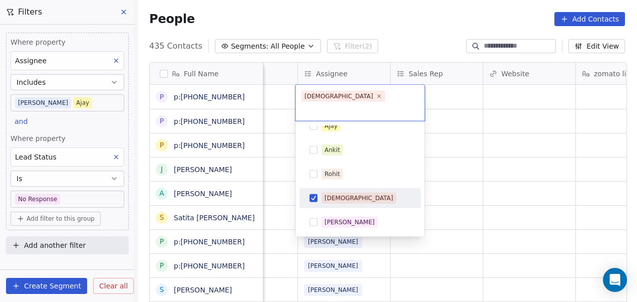
click at [439, 165] on html "On2Cook India Pvt. Ltd. Contacts People Marketing Workflows Campaigns Metrics &…" at bounding box center [318, 151] width 637 height 302
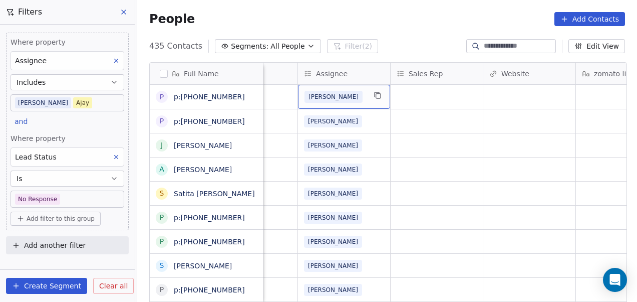
click at [351, 92] on div "[PERSON_NAME]" at bounding box center [335, 97] width 61 height 12
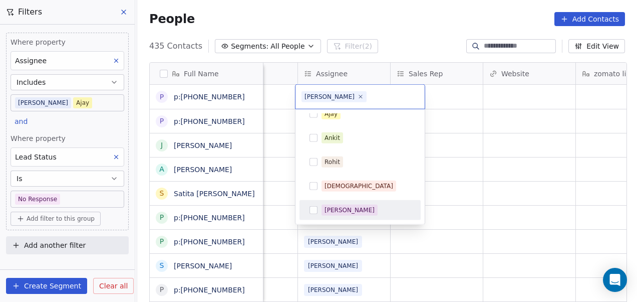
click at [346, 206] on div "[PERSON_NAME]" at bounding box center [350, 209] width 50 height 9
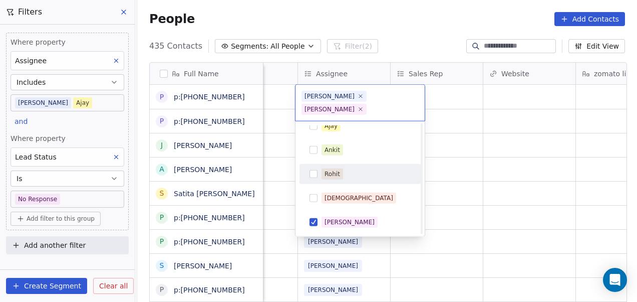
scroll to position [157, 0]
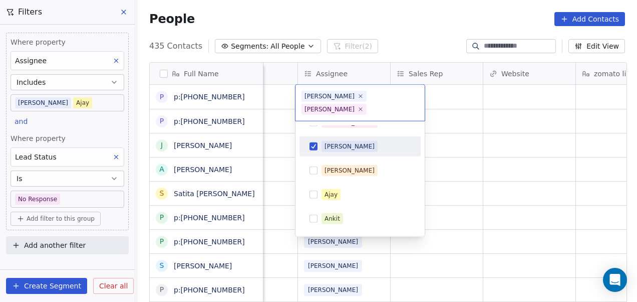
click at [369, 141] on div "[PERSON_NAME]" at bounding box center [366, 146] width 89 height 11
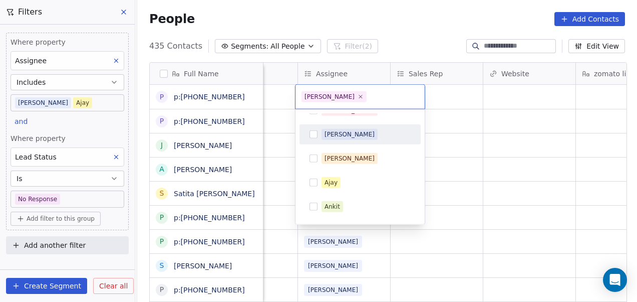
click at [449, 137] on html "On2Cook India Pvt. Ltd. Contacts People Marketing Workflows Campaigns Metrics &…" at bounding box center [318, 151] width 637 height 302
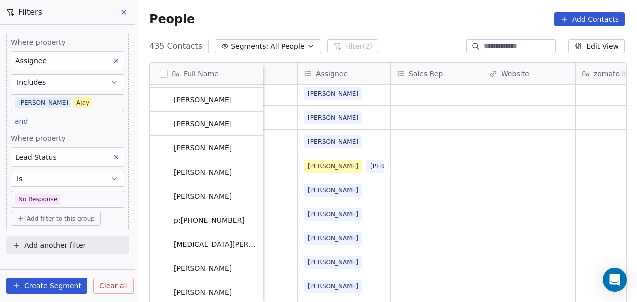
scroll to position [629, 0]
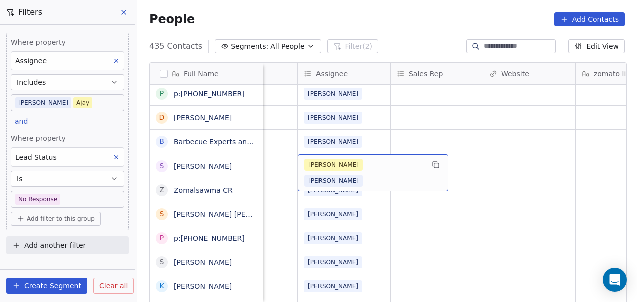
click at [327, 164] on span "[PERSON_NAME]" at bounding box center [334, 164] width 58 height 12
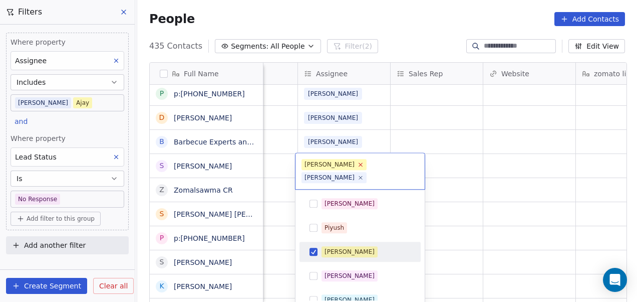
click at [357, 166] on icon at bounding box center [360, 164] width 7 height 7
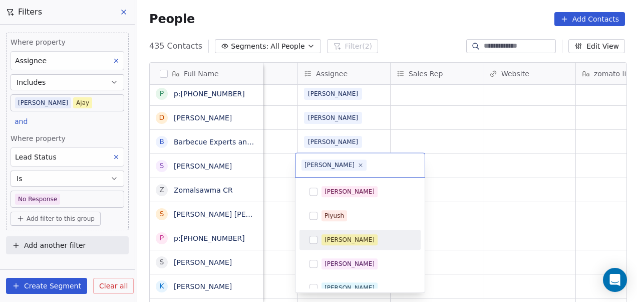
click at [359, 166] on icon at bounding box center [360, 164] width 3 height 3
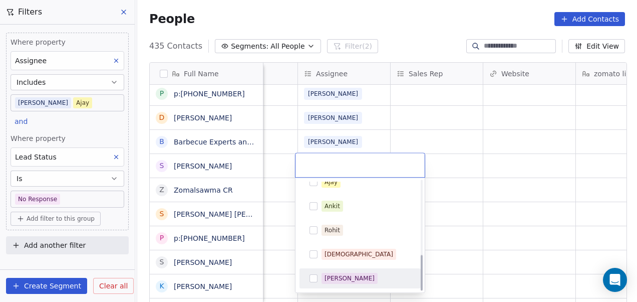
click at [338, 276] on div "[PERSON_NAME]" at bounding box center [350, 278] width 50 height 9
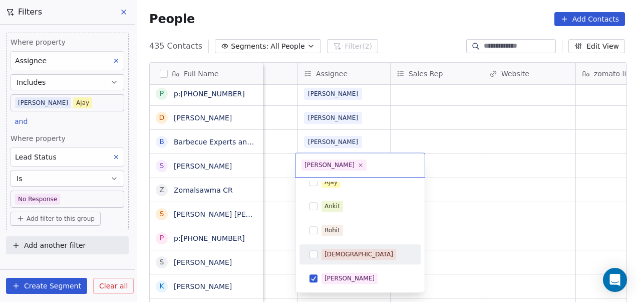
click at [496, 186] on html "On2Cook India Pvt. Ltd. Contacts People Marketing Workflows Campaigns Metrics &…" at bounding box center [318, 151] width 637 height 302
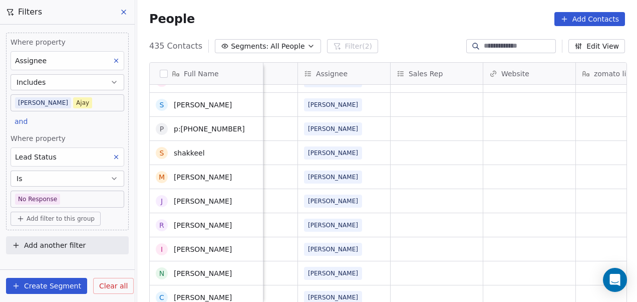
scroll to position [0, 0]
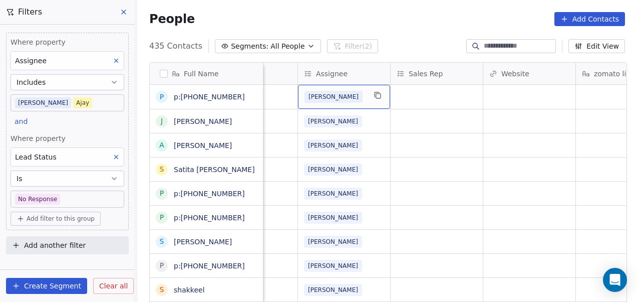
click at [352, 99] on div "[PERSON_NAME]" at bounding box center [335, 97] width 61 height 12
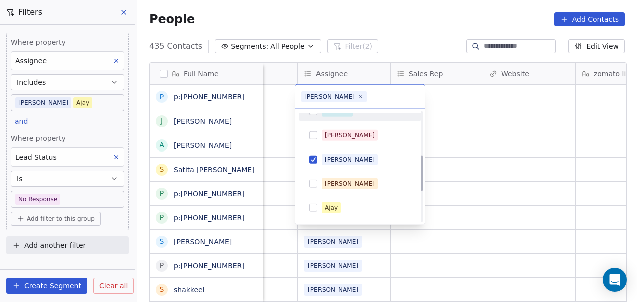
scroll to position [132, 0]
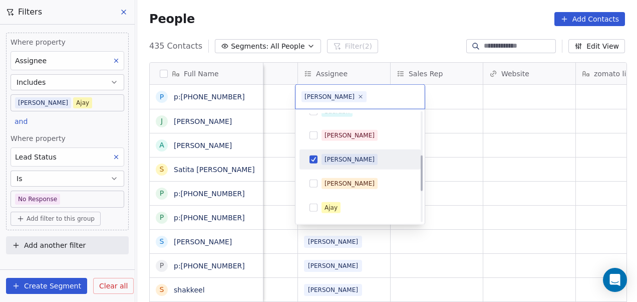
click at [354, 157] on div "[PERSON_NAME]" at bounding box center [366, 159] width 89 height 11
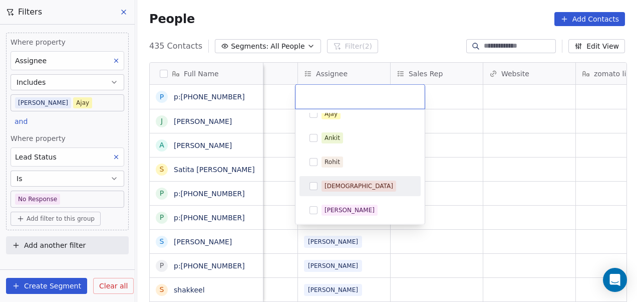
click at [352, 188] on div "[DEMOGRAPHIC_DATA]" at bounding box center [366, 185] width 89 height 11
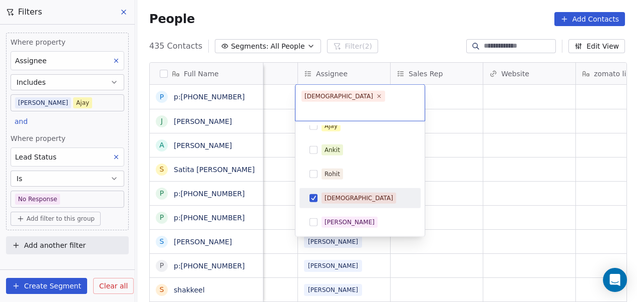
click at [462, 151] on html "On2Cook India Pvt. Ltd. Contacts People Marketing Workflows Campaigns Metrics &…" at bounding box center [318, 151] width 637 height 302
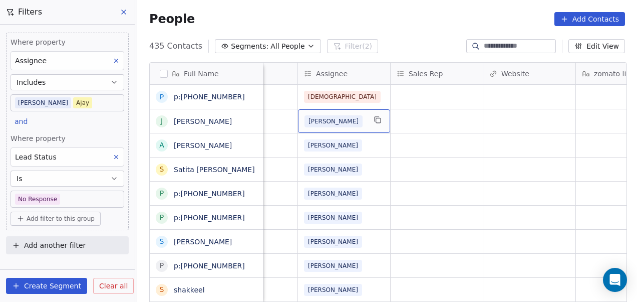
click at [337, 125] on div "[PERSON_NAME]" at bounding box center [335, 121] width 61 height 12
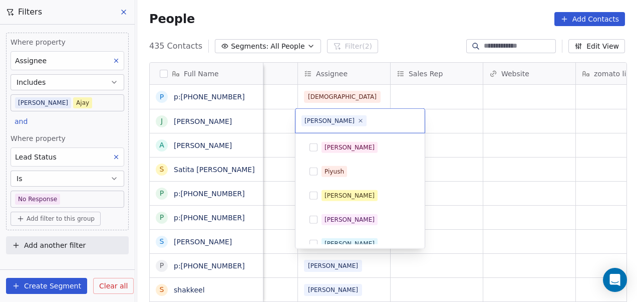
scroll to position [82, 0]
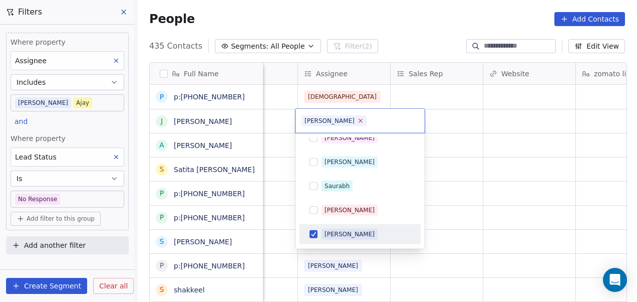
click at [357, 121] on icon at bounding box center [360, 120] width 7 height 7
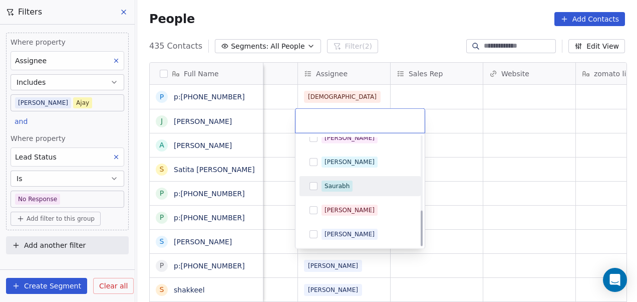
scroll to position [226, 0]
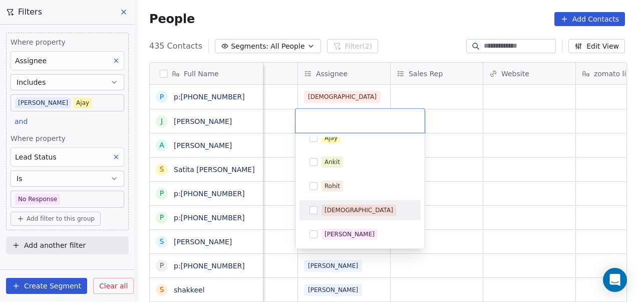
click at [360, 205] on div "[DEMOGRAPHIC_DATA]" at bounding box center [366, 209] width 89 height 11
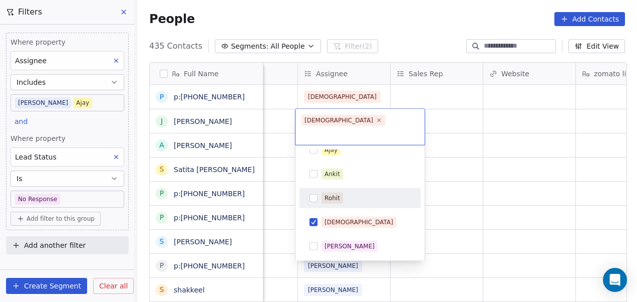
click at [482, 141] on html "On2Cook India Pvt. Ltd. Contacts People Marketing Workflows Campaigns Metrics &…" at bounding box center [318, 151] width 637 height 302
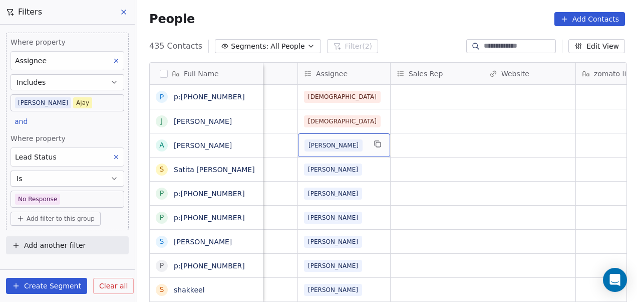
click at [361, 142] on div "[PERSON_NAME]" at bounding box center [335, 145] width 61 height 12
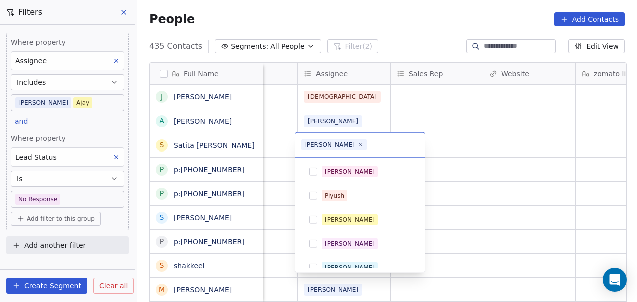
scroll to position [82, 0]
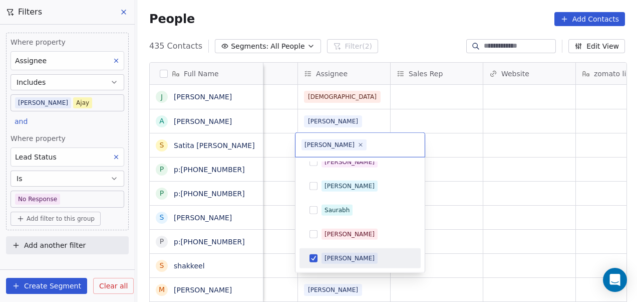
click at [341, 262] on span "[PERSON_NAME]" at bounding box center [350, 257] width 56 height 11
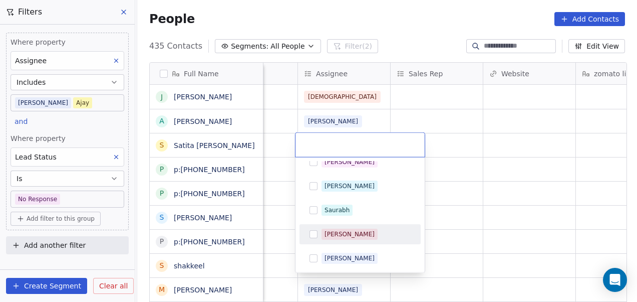
scroll to position [226, 0]
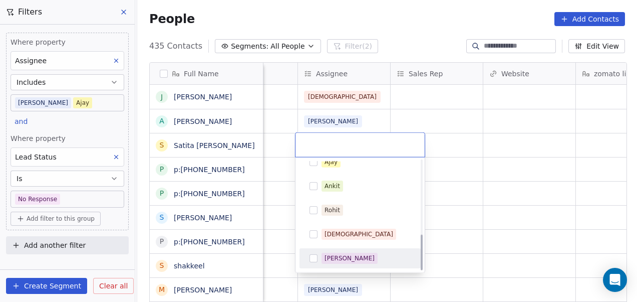
click at [349, 262] on div "[PERSON_NAME]" at bounding box center [350, 257] width 50 height 9
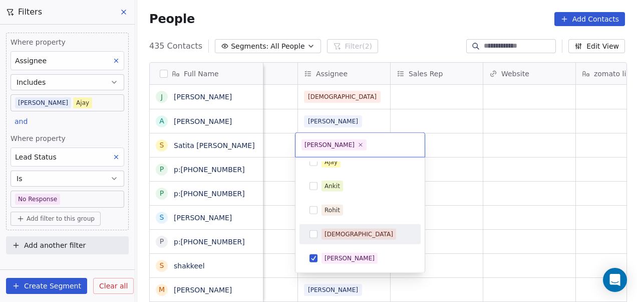
click at [481, 197] on html "On2Cook India Pvt. Ltd. Contacts People Marketing Workflows Campaigns Metrics &…" at bounding box center [318, 151] width 637 height 302
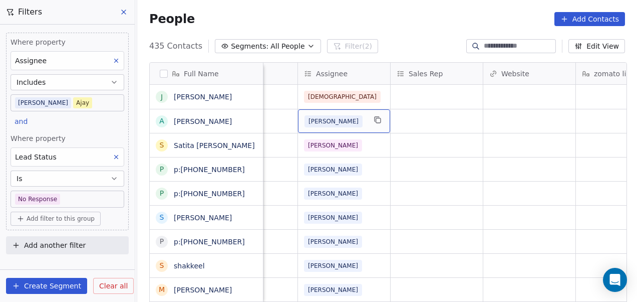
click at [344, 117] on div "[PERSON_NAME]" at bounding box center [335, 121] width 61 height 12
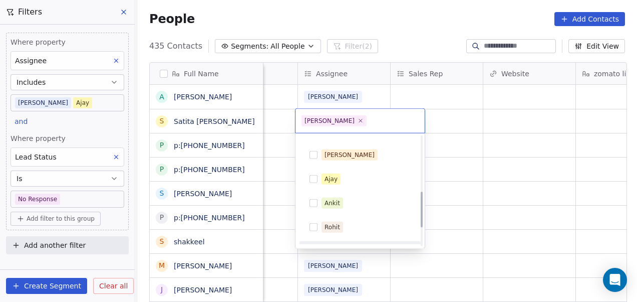
scroll to position [209, 0]
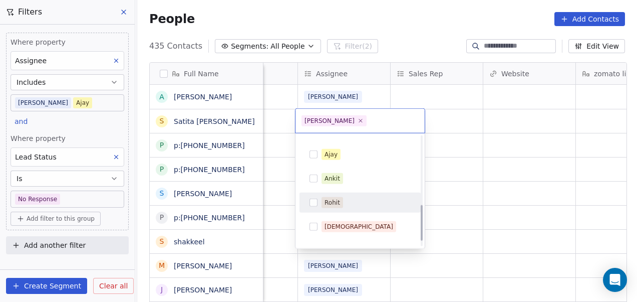
click at [512, 181] on html "On2Cook India Pvt. Ltd. Contacts People Marketing Workflows Campaigns Metrics &…" at bounding box center [318, 151] width 637 height 302
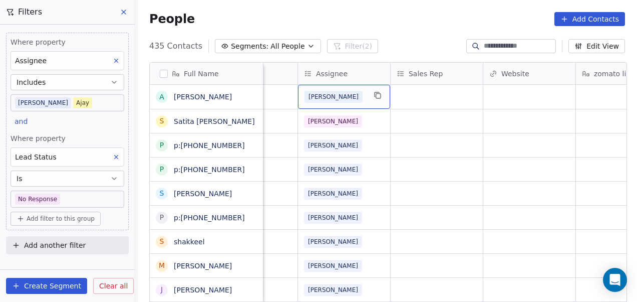
click at [354, 98] on div "[PERSON_NAME]" at bounding box center [335, 97] width 61 height 12
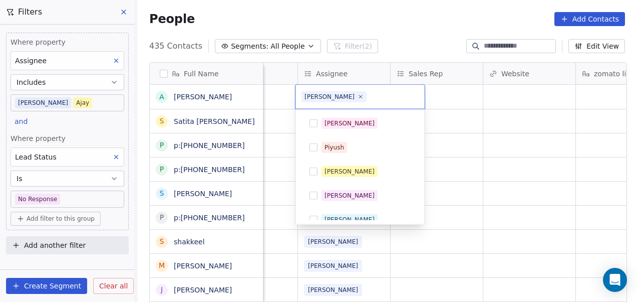
scroll to position [82, 0]
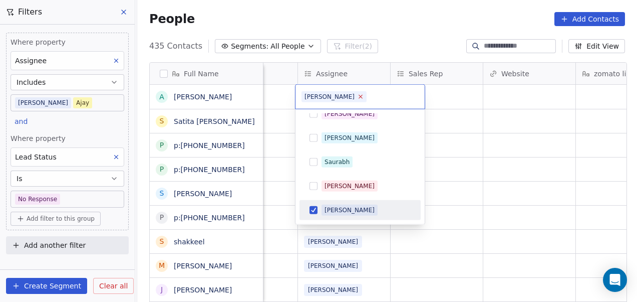
click at [357, 95] on icon at bounding box center [360, 96] width 7 height 7
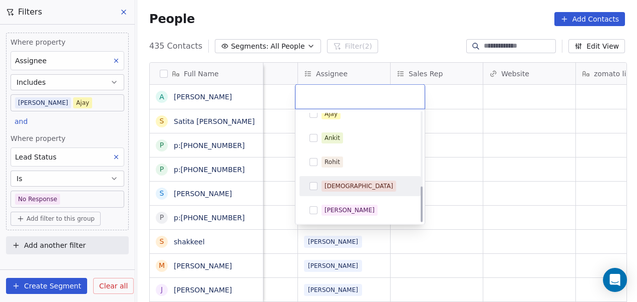
click at [333, 189] on span "[DEMOGRAPHIC_DATA]" at bounding box center [359, 185] width 75 height 11
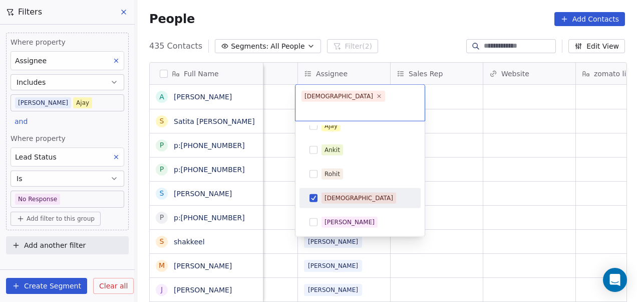
click at [465, 166] on html "On2Cook India Pvt. Ltd. Contacts People Marketing Workflows Campaigns Metrics &…" at bounding box center [318, 151] width 637 height 302
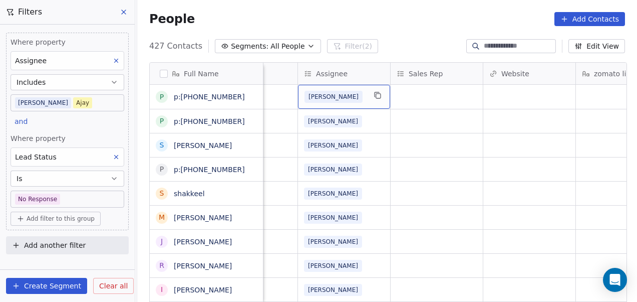
click at [332, 94] on div "[PERSON_NAME]" at bounding box center [335, 97] width 61 height 12
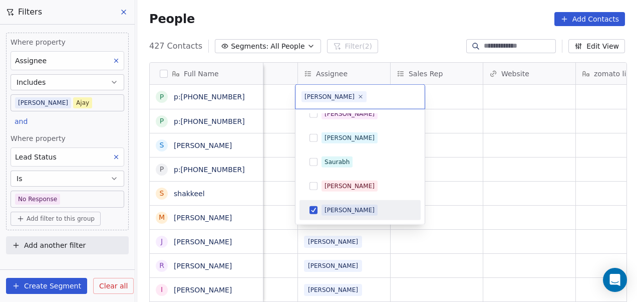
click at [351, 206] on div "[PERSON_NAME]" at bounding box center [366, 209] width 89 height 11
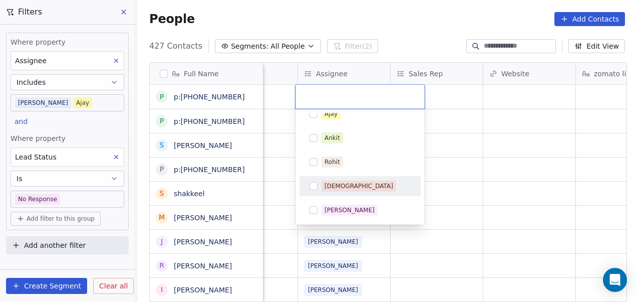
click at [360, 181] on div "[DEMOGRAPHIC_DATA]" at bounding box center [366, 185] width 89 height 11
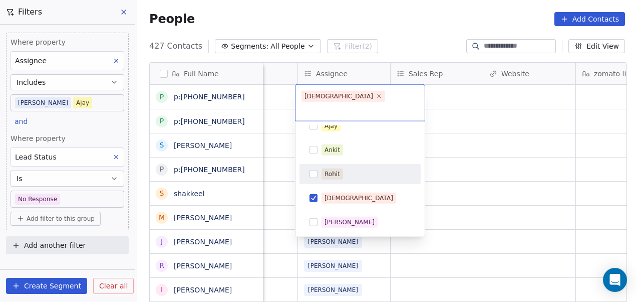
click at [458, 146] on html "On2Cook India Pvt. Ltd. Contacts People Marketing Workflows Campaigns Metrics &…" at bounding box center [318, 151] width 637 height 302
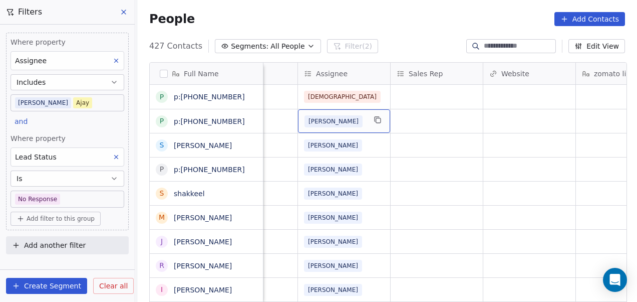
click at [357, 115] on div "[PERSON_NAME]" at bounding box center [335, 121] width 61 height 12
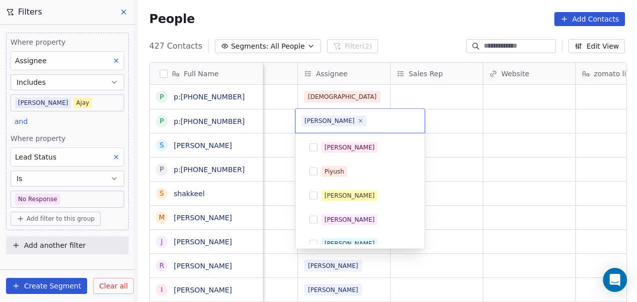
scroll to position [82, 0]
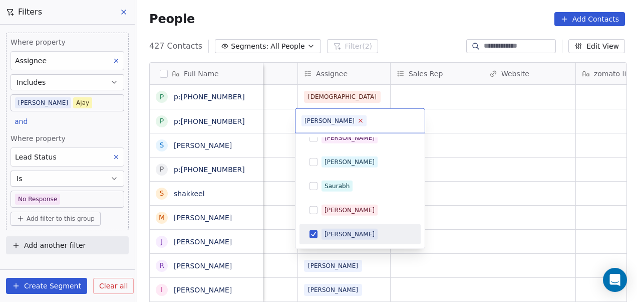
click at [357, 120] on icon at bounding box center [360, 120] width 7 height 7
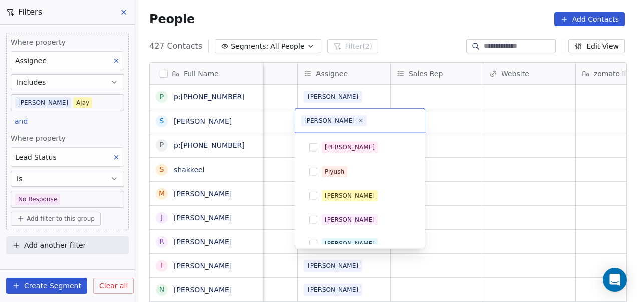
scroll to position [226, 0]
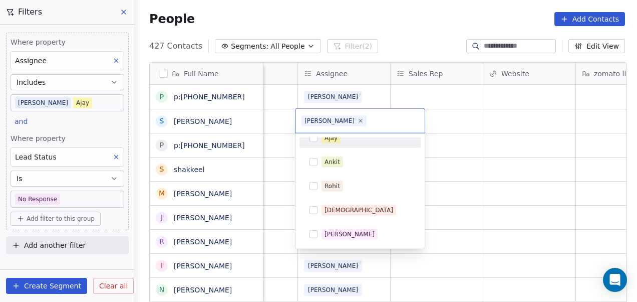
click at [350, 94] on html "On2Cook India Pvt. Ltd. Contacts People Marketing Workflows Campaigns Metrics &…" at bounding box center [318, 151] width 637 height 302
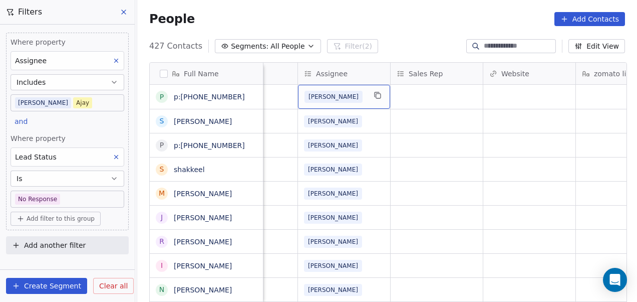
click at [332, 96] on div "[PERSON_NAME]" at bounding box center [335, 97] width 61 height 12
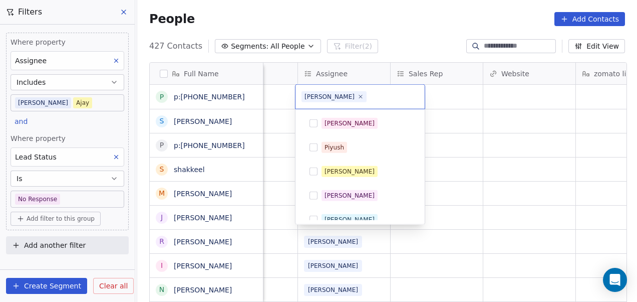
scroll to position [82, 0]
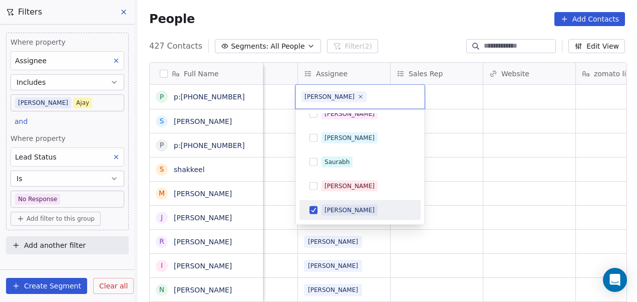
click at [327, 97] on span "[PERSON_NAME]" at bounding box center [334, 96] width 65 height 11
click at [357, 95] on icon at bounding box center [360, 96] width 7 height 7
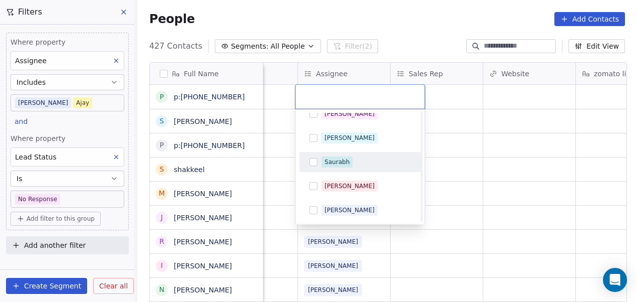
scroll to position [226, 0]
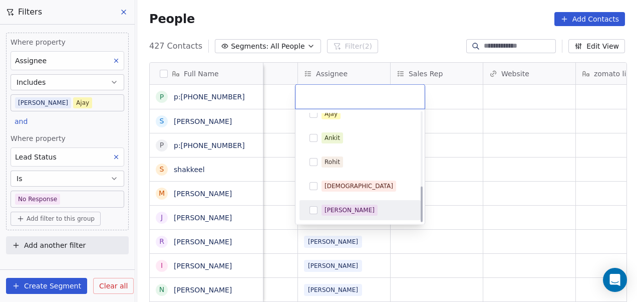
click at [354, 210] on span "[PERSON_NAME]" at bounding box center [350, 209] width 56 height 11
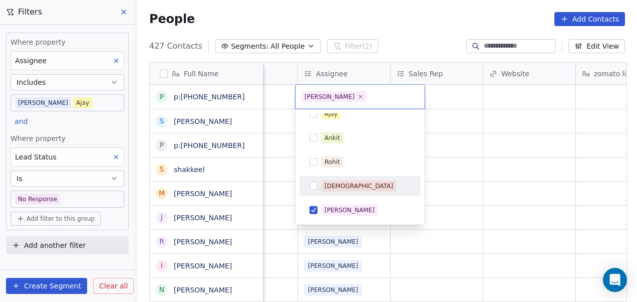
click at [480, 145] on html "On2Cook India Pvt. Ltd. Contacts People Marketing Workflows Campaigns Metrics &…" at bounding box center [318, 151] width 637 height 302
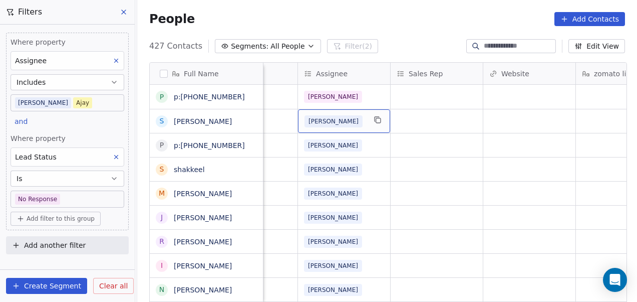
click at [360, 117] on div "[PERSON_NAME]" at bounding box center [335, 121] width 61 height 12
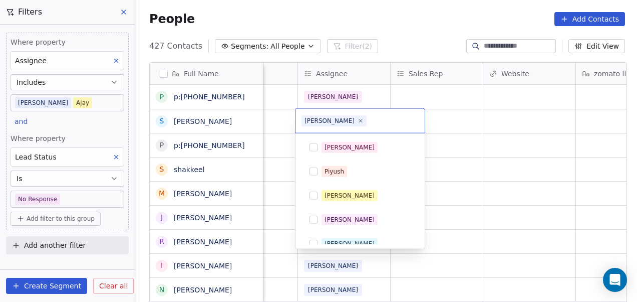
scroll to position [82, 0]
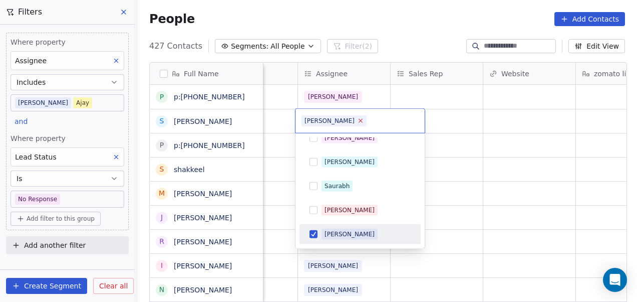
click at [359, 122] on icon at bounding box center [361, 121] width 4 height 4
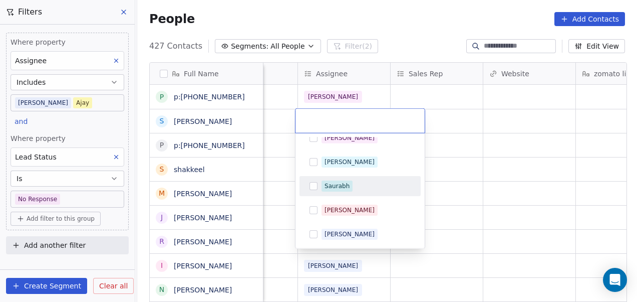
scroll to position [226, 0]
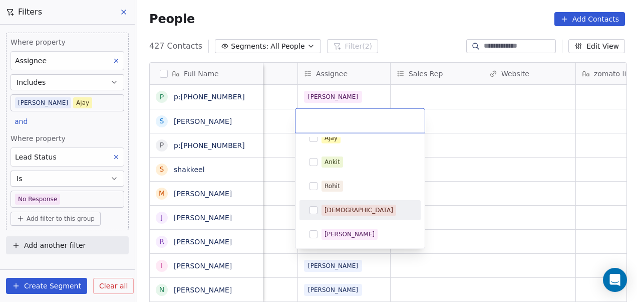
click at [335, 215] on div "[DEMOGRAPHIC_DATA]" at bounding box center [360, 210] width 113 height 16
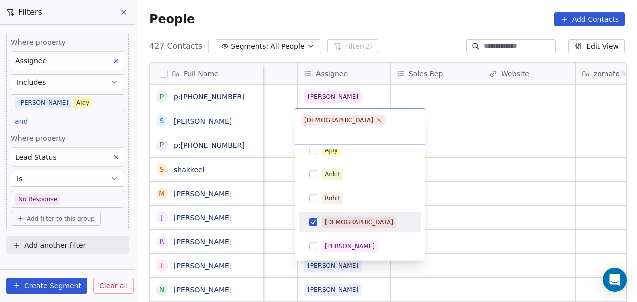
click at [440, 195] on html "On2Cook India Pvt. Ltd. Contacts People Marketing Workflows Campaigns Metrics &…" at bounding box center [318, 151] width 637 height 302
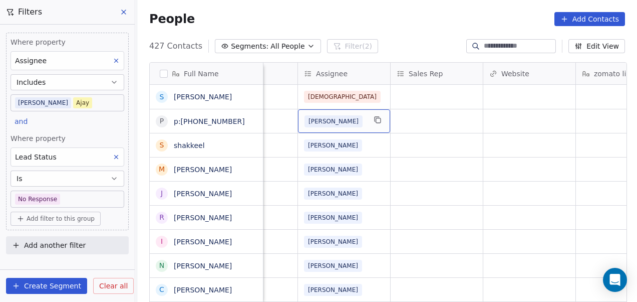
click at [368, 115] on div "[PERSON_NAME]" at bounding box center [344, 121] width 92 height 24
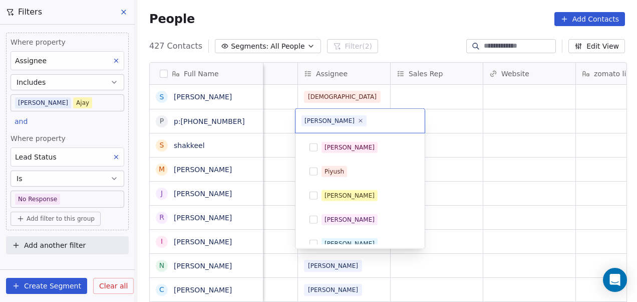
scroll to position [82, 0]
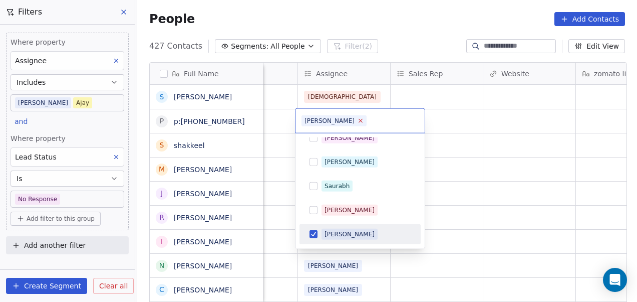
click at [359, 121] on icon at bounding box center [361, 121] width 4 height 4
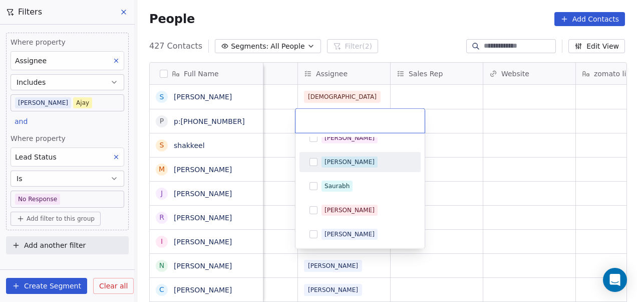
scroll to position [226, 0]
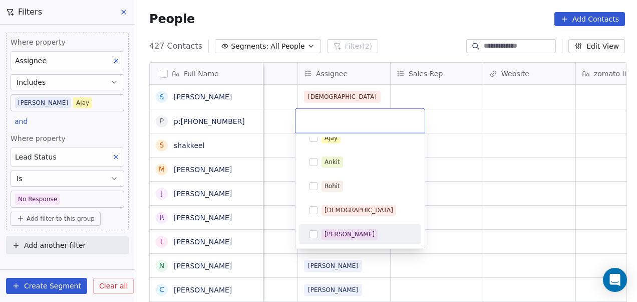
click at [347, 236] on div "[PERSON_NAME]" at bounding box center [350, 233] width 50 height 9
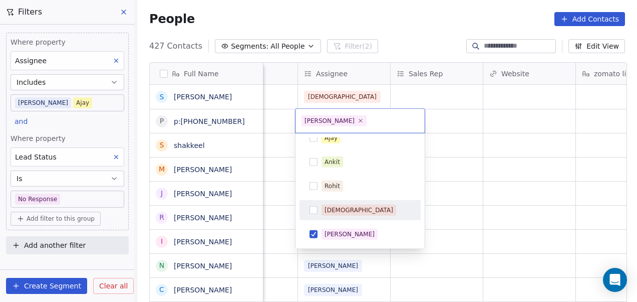
click at [451, 187] on html "On2Cook India Pvt. Ltd. Contacts People Marketing Workflows Campaigns Metrics &…" at bounding box center [318, 151] width 637 height 302
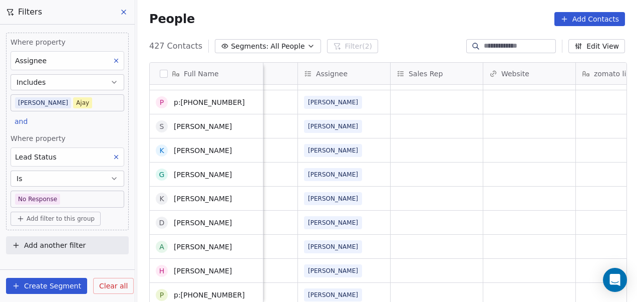
scroll to position [573, 0]
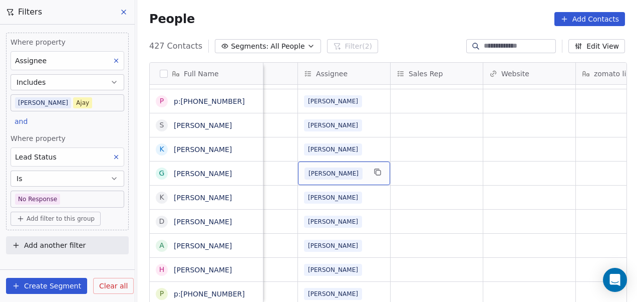
click at [341, 176] on div "[PERSON_NAME]" at bounding box center [335, 173] width 61 height 12
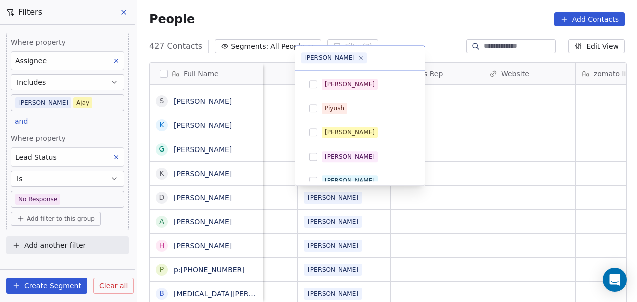
scroll to position [82, 0]
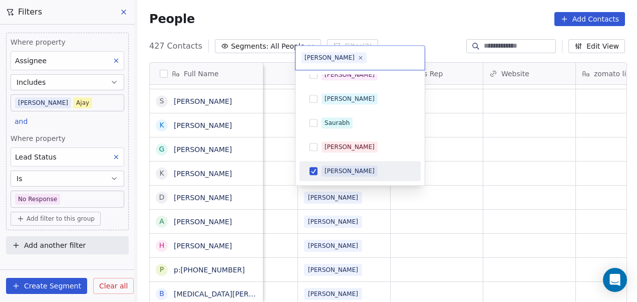
click at [338, 173] on div "[PERSON_NAME]" at bounding box center [350, 170] width 50 height 9
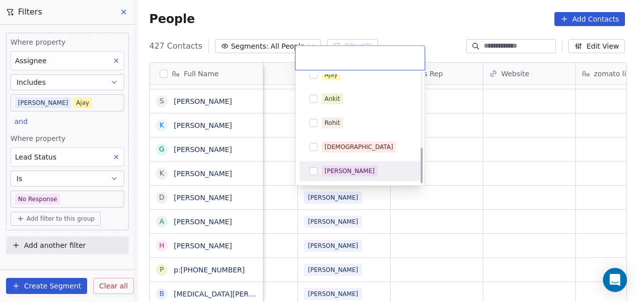
click at [353, 176] on div "[PERSON_NAME]" at bounding box center [360, 171] width 113 height 16
click at [428, 173] on html "On2Cook India Pvt. Ltd. Contacts People Marketing Workflows Campaigns Metrics &…" at bounding box center [318, 151] width 637 height 302
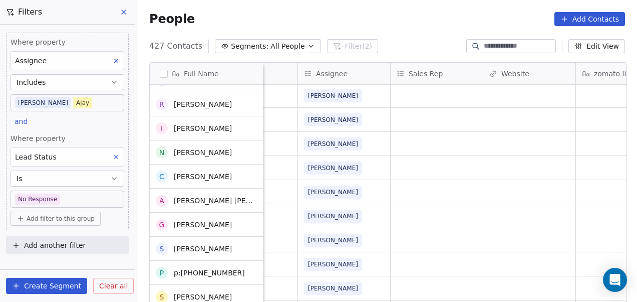
scroll to position [0, 0]
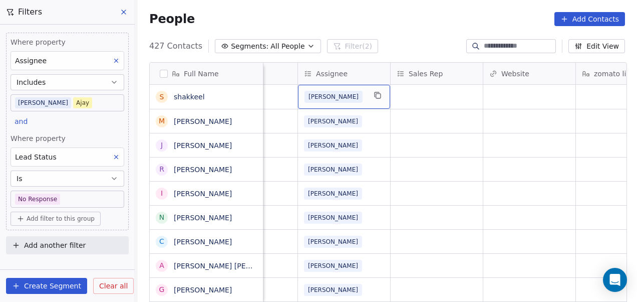
click at [365, 99] on div "[PERSON_NAME]" at bounding box center [344, 97] width 92 height 24
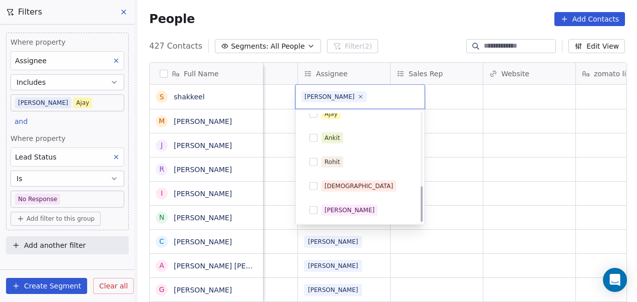
scroll to position [225, 0]
click at [356, 179] on div "[DEMOGRAPHIC_DATA]" at bounding box center [360, 187] width 113 height 16
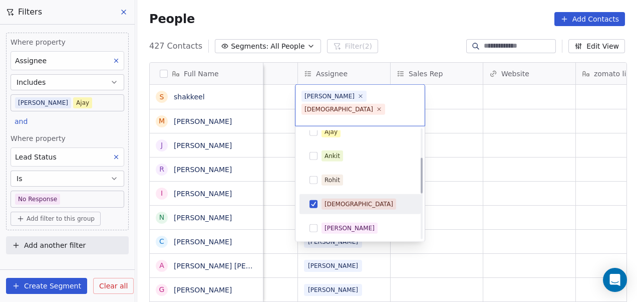
scroll to position [0, 0]
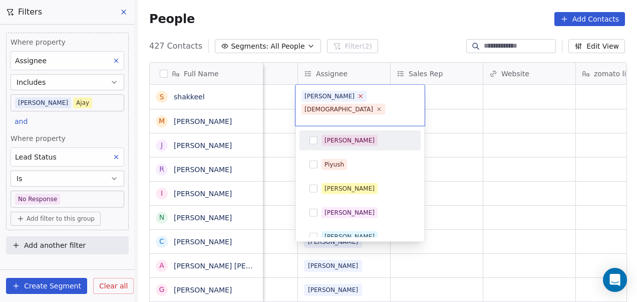
click at [357, 96] on icon at bounding box center [360, 96] width 7 height 7
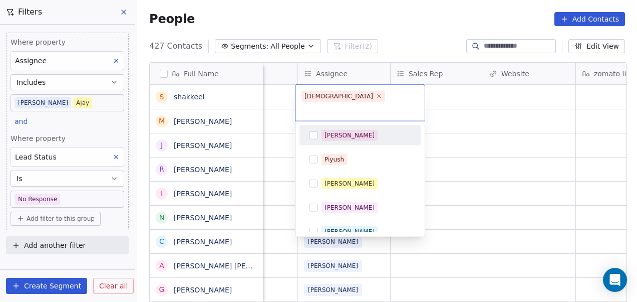
click at [449, 129] on html "On2Cook India Pvt. Ltd. Contacts People Marketing Workflows Campaigns Metrics &…" at bounding box center [318, 151] width 637 height 302
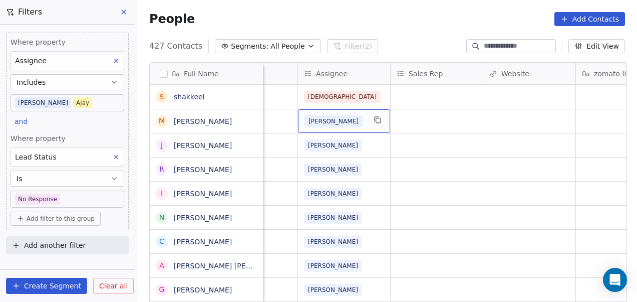
click at [355, 124] on div "[PERSON_NAME]" at bounding box center [335, 121] width 61 height 12
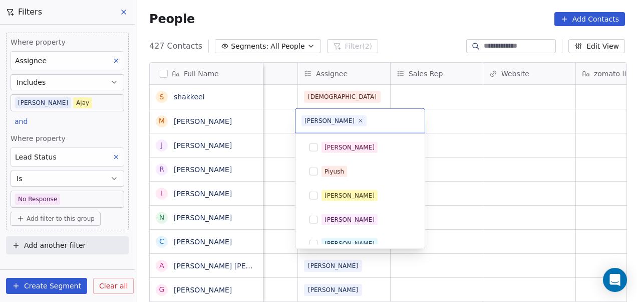
scroll to position [82, 0]
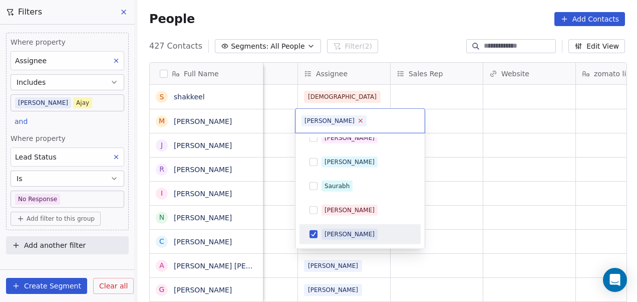
click at [359, 119] on icon at bounding box center [361, 121] width 4 height 4
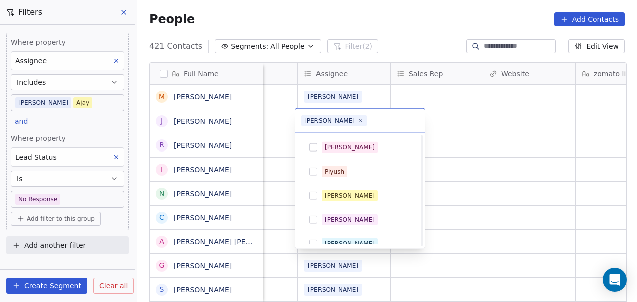
scroll to position [226, 0]
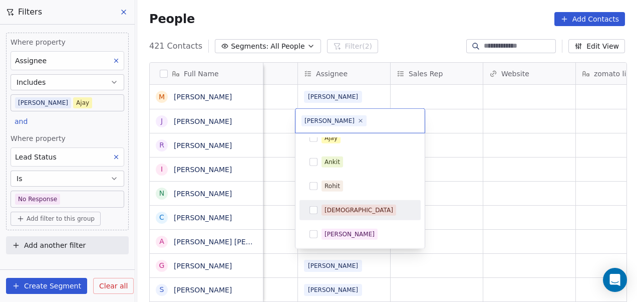
click at [349, 209] on div "[DEMOGRAPHIC_DATA]" at bounding box center [366, 209] width 89 height 11
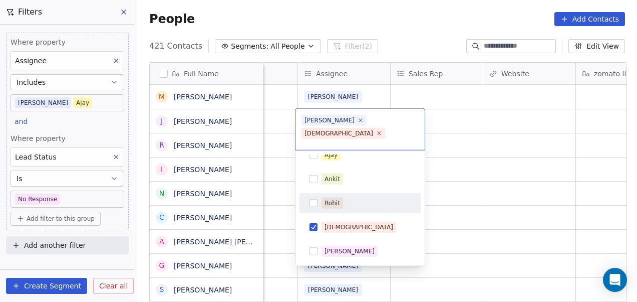
click at [460, 167] on html "On2Cook India Pvt. Ltd. Contacts People Marketing Workflows Campaigns Metrics &…" at bounding box center [318, 151] width 637 height 302
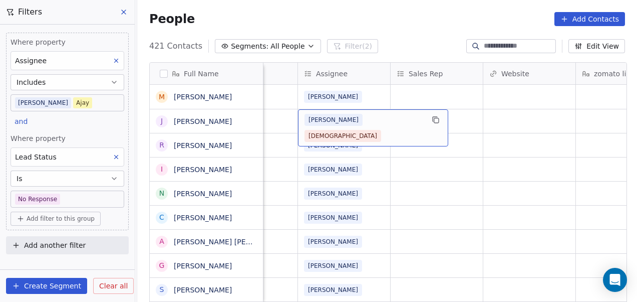
click at [327, 118] on span "[PERSON_NAME]" at bounding box center [334, 120] width 58 height 12
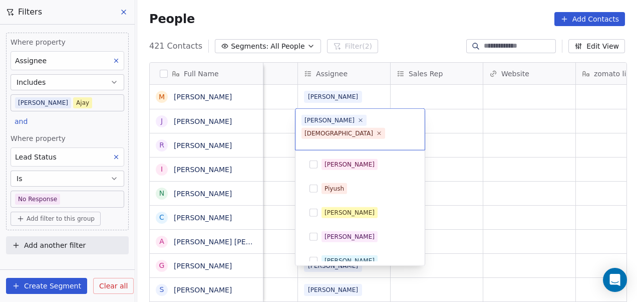
scroll to position [82, 0]
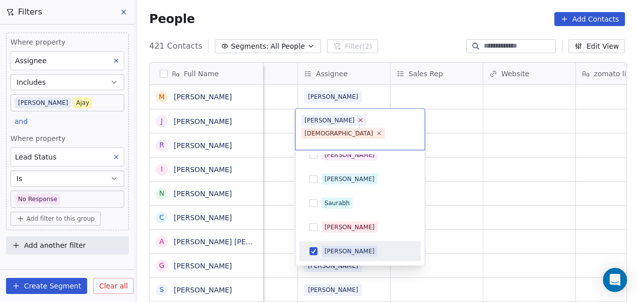
click at [357, 118] on icon at bounding box center [360, 120] width 7 height 7
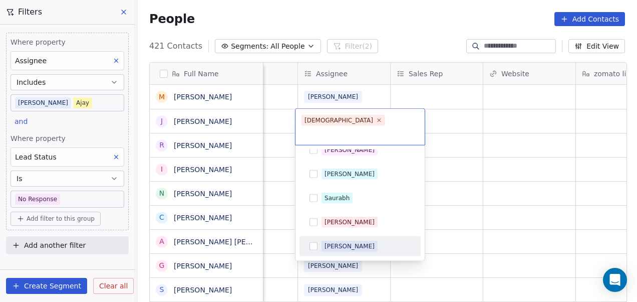
click at [471, 133] on html "On2Cook India Pvt. Ltd. Contacts People Marketing Workflows Campaigns Metrics &…" at bounding box center [318, 151] width 637 height 302
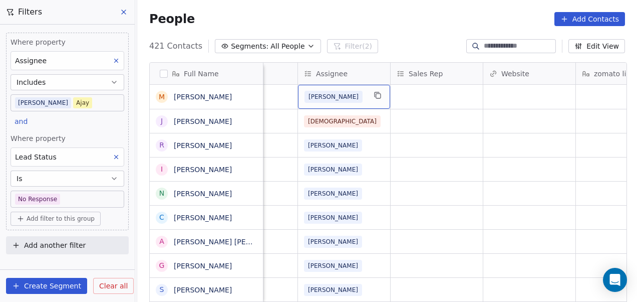
click at [355, 93] on div "[PERSON_NAME]" at bounding box center [335, 97] width 61 height 12
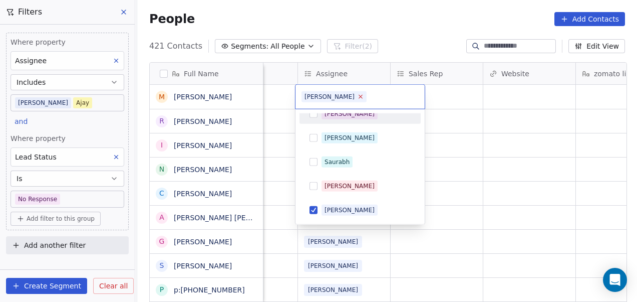
click at [357, 97] on icon at bounding box center [360, 96] width 7 height 7
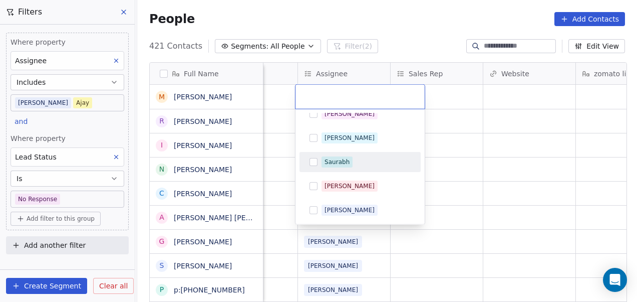
scroll to position [226, 0]
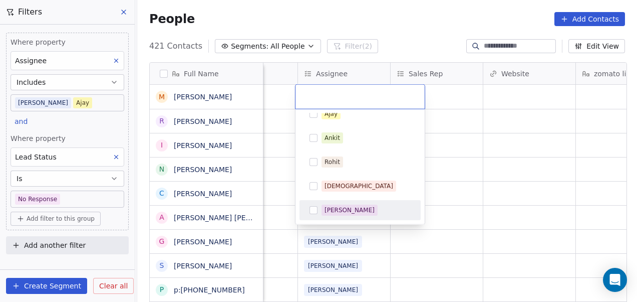
click at [360, 210] on div "[PERSON_NAME]" at bounding box center [366, 209] width 89 height 11
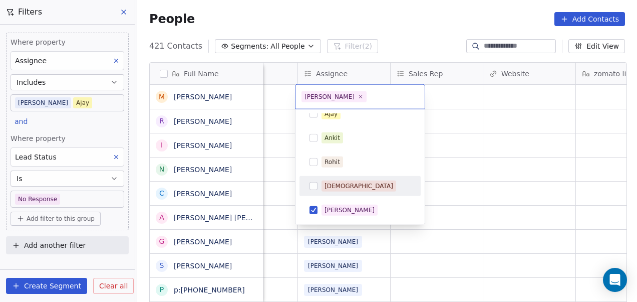
click at [444, 165] on html "On2Cook India Pvt. Ltd. Contacts People Marketing Workflows Campaigns Metrics &…" at bounding box center [318, 151] width 637 height 302
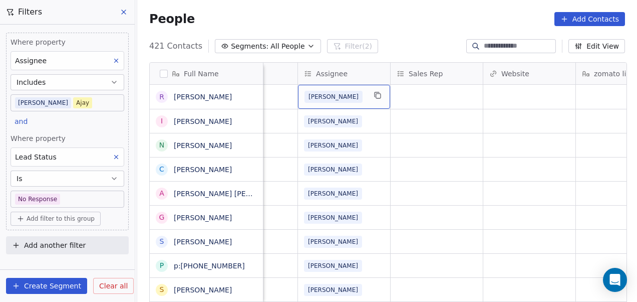
click at [347, 101] on div "[PERSON_NAME]" at bounding box center [335, 97] width 61 height 12
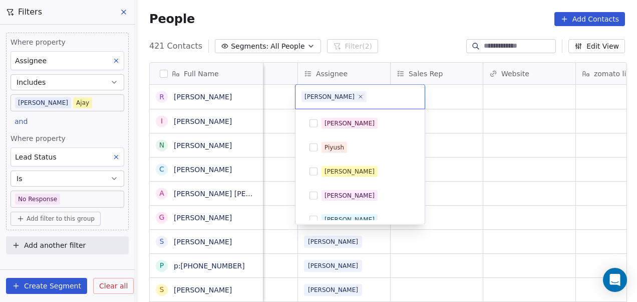
scroll to position [82, 0]
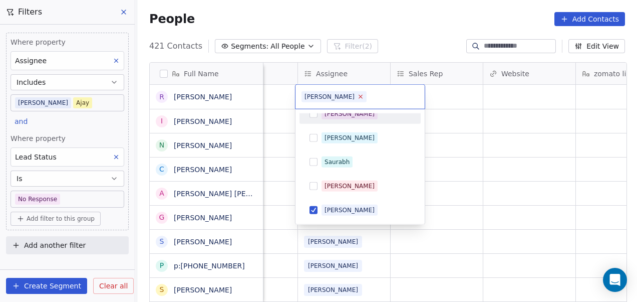
click at [359, 97] on icon at bounding box center [361, 97] width 4 height 4
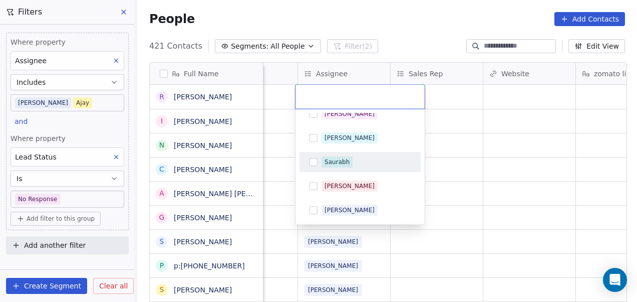
scroll to position [226, 0]
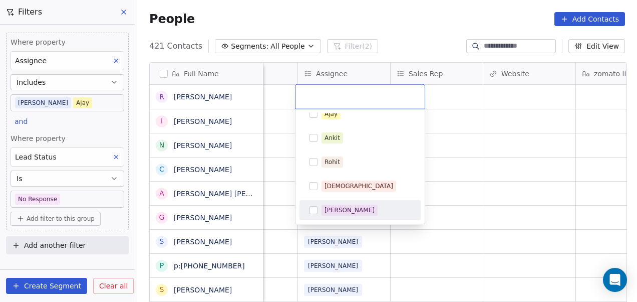
click at [362, 212] on div "[PERSON_NAME]" at bounding box center [366, 209] width 89 height 11
click at [466, 178] on html "On2Cook India Pvt. Ltd. Contacts People Marketing Workflows Campaigns Metrics &…" at bounding box center [318, 151] width 637 height 302
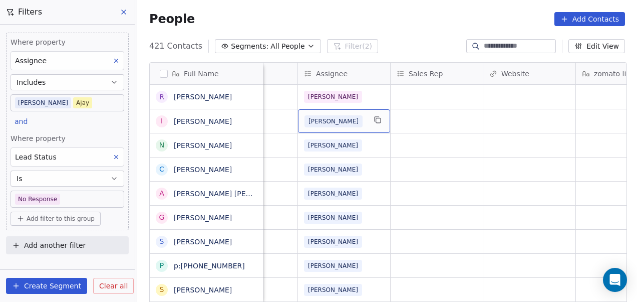
click at [358, 117] on div "[PERSON_NAME]" at bounding box center [335, 121] width 61 height 12
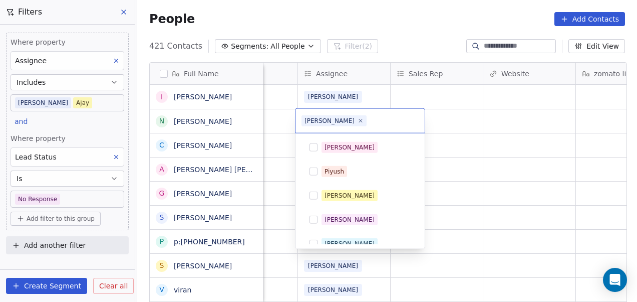
scroll to position [82, 0]
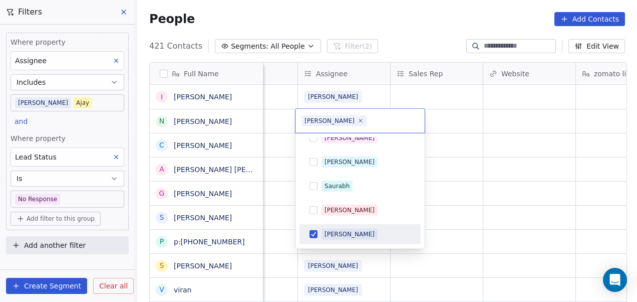
click at [347, 91] on html "On2Cook India Pvt. Ltd. Contacts People Marketing Workflows Campaigns Metrics &…" at bounding box center [318, 151] width 637 height 302
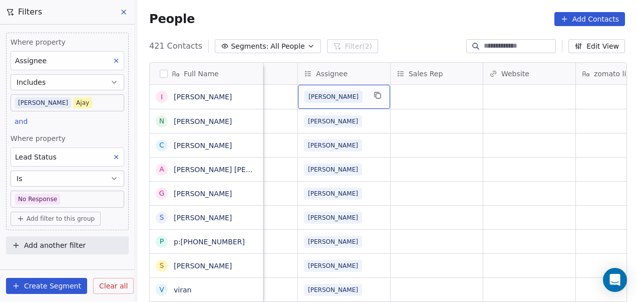
click at [336, 97] on div "[PERSON_NAME]" at bounding box center [335, 97] width 61 height 12
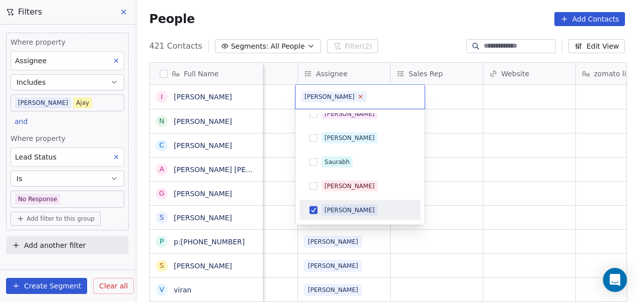
click at [357, 93] on icon at bounding box center [360, 96] width 7 height 7
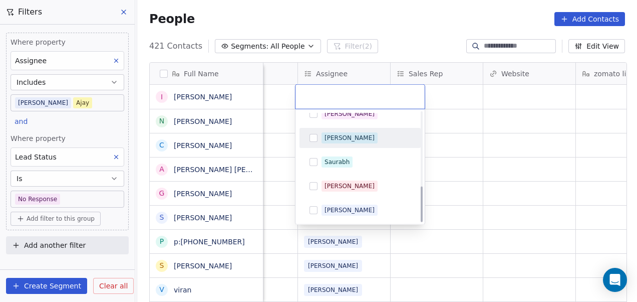
scroll to position [226, 0]
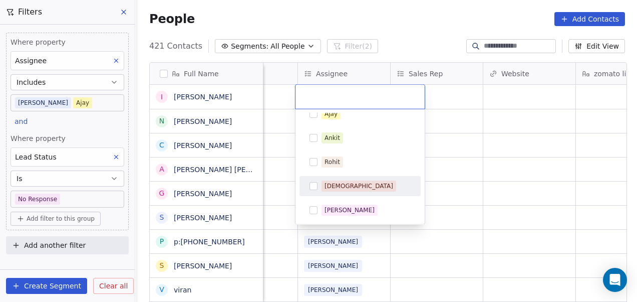
click at [354, 180] on div "[DEMOGRAPHIC_DATA]" at bounding box center [366, 185] width 89 height 11
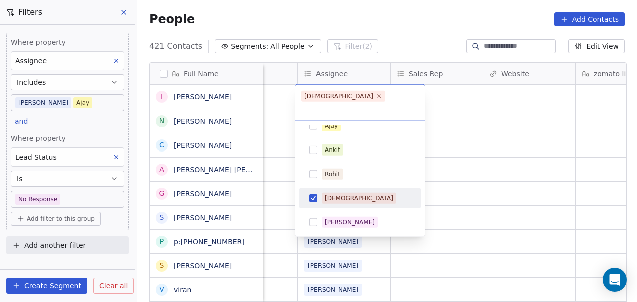
click at [457, 146] on html "On2Cook India Pvt. Ltd. Contacts People Marketing Workflows Campaigns Metrics &…" at bounding box center [318, 151] width 637 height 302
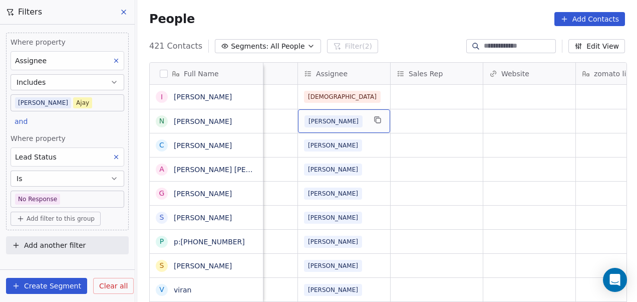
click at [346, 120] on div "[PERSON_NAME]" at bounding box center [335, 121] width 61 height 12
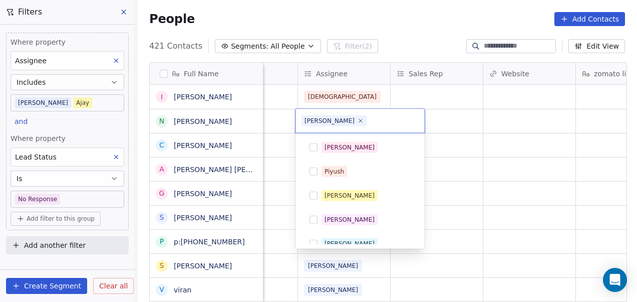
scroll to position [82, 0]
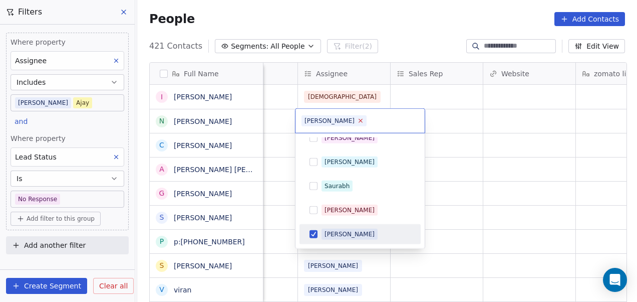
click at [357, 118] on icon at bounding box center [360, 120] width 7 height 7
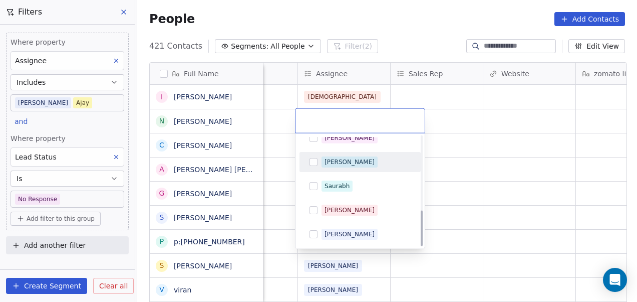
scroll to position [226, 0]
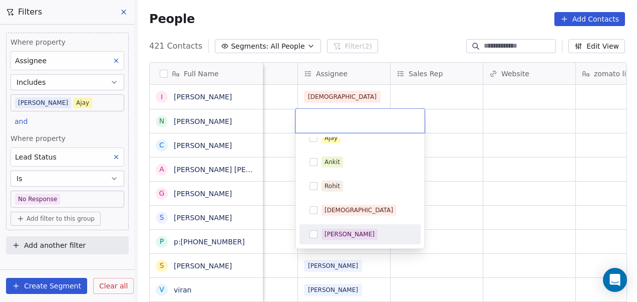
click at [368, 227] on div "[PERSON_NAME]" at bounding box center [360, 234] width 113 height 16
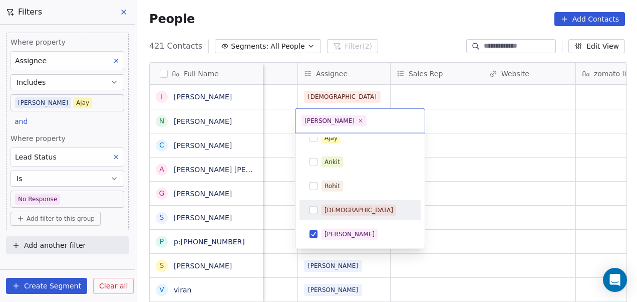
click at [476, 177] on html "On2Cook India Pvt. Ltd. Contacts People Marketing Workflows Campaigns Metrics &…" at bounding box center [318, 151] width 637 height 302
